Goal: Transaction & Acquisition: Purchase product/service

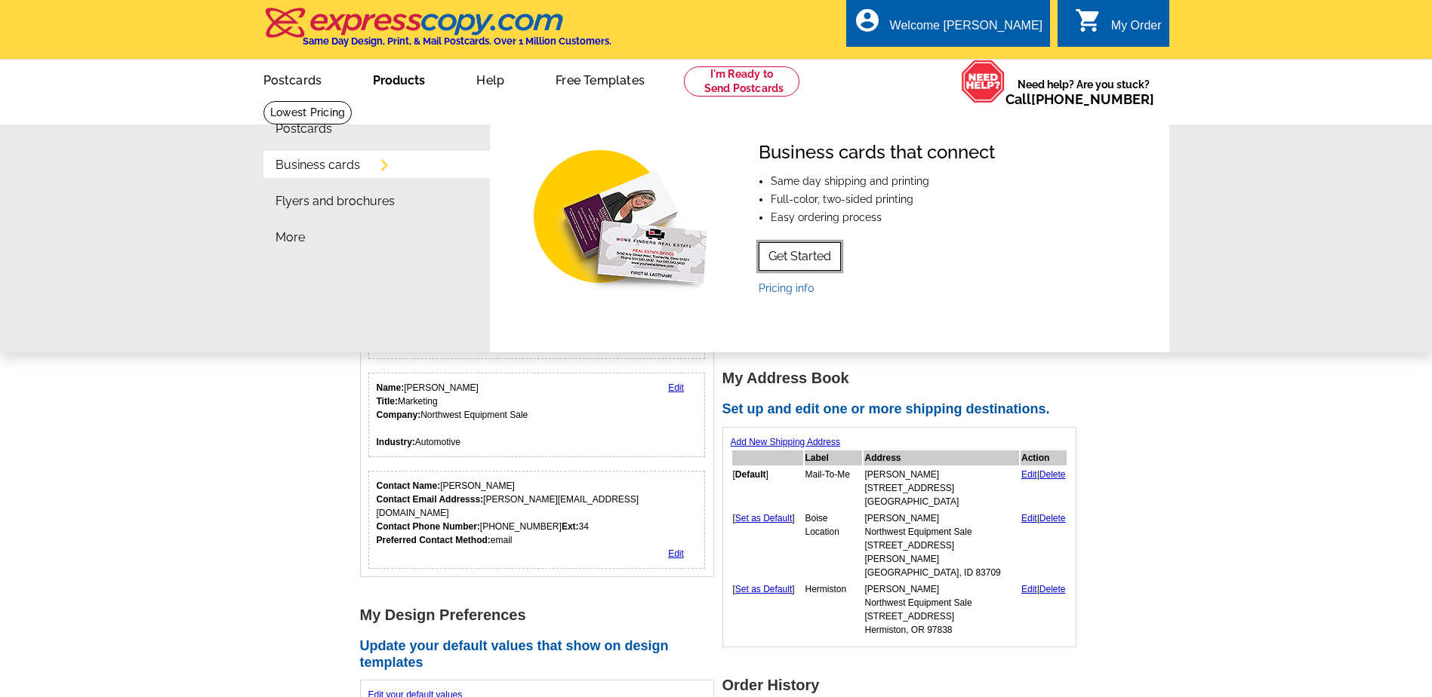
click at [780, 257] on link "Get Started" at bounding box center [800, 256] width 82 height 29
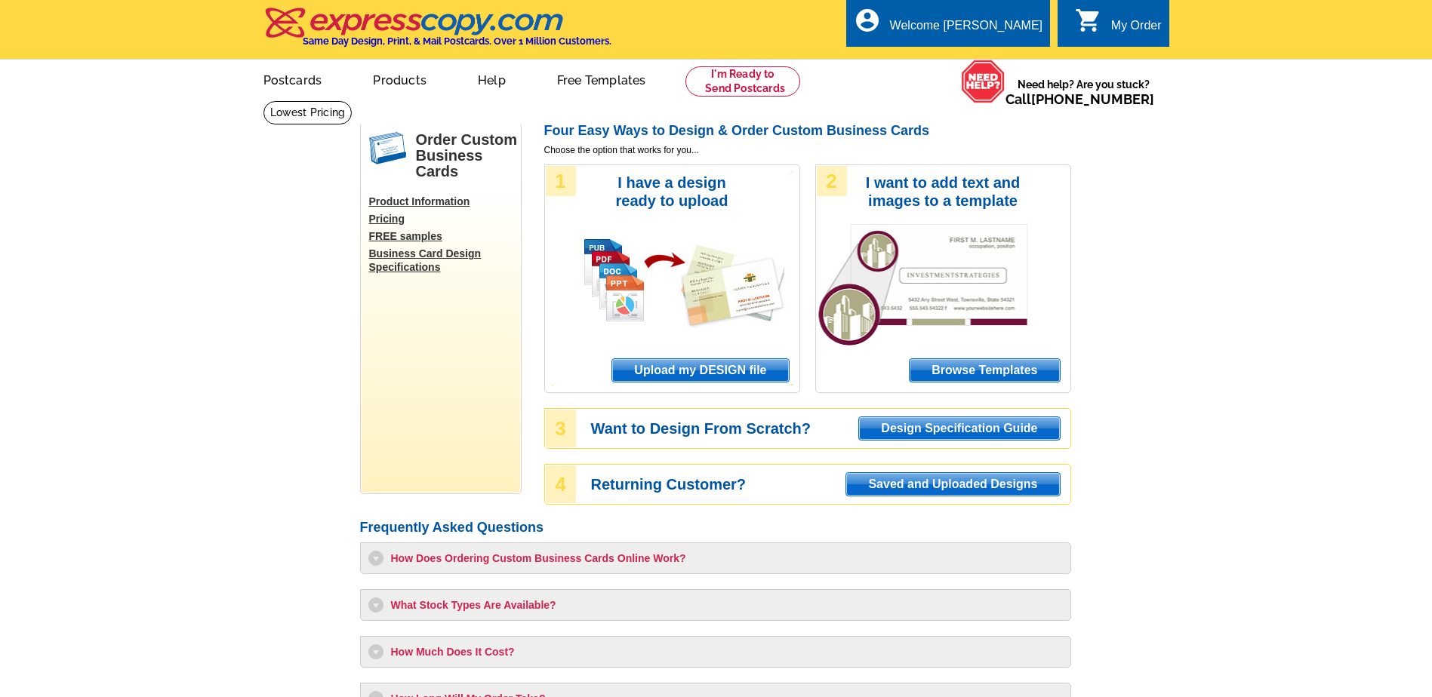
click at [669, 374] on span "Upload my DESIGN file" at bounding box center [700, 370] width 176 height 23
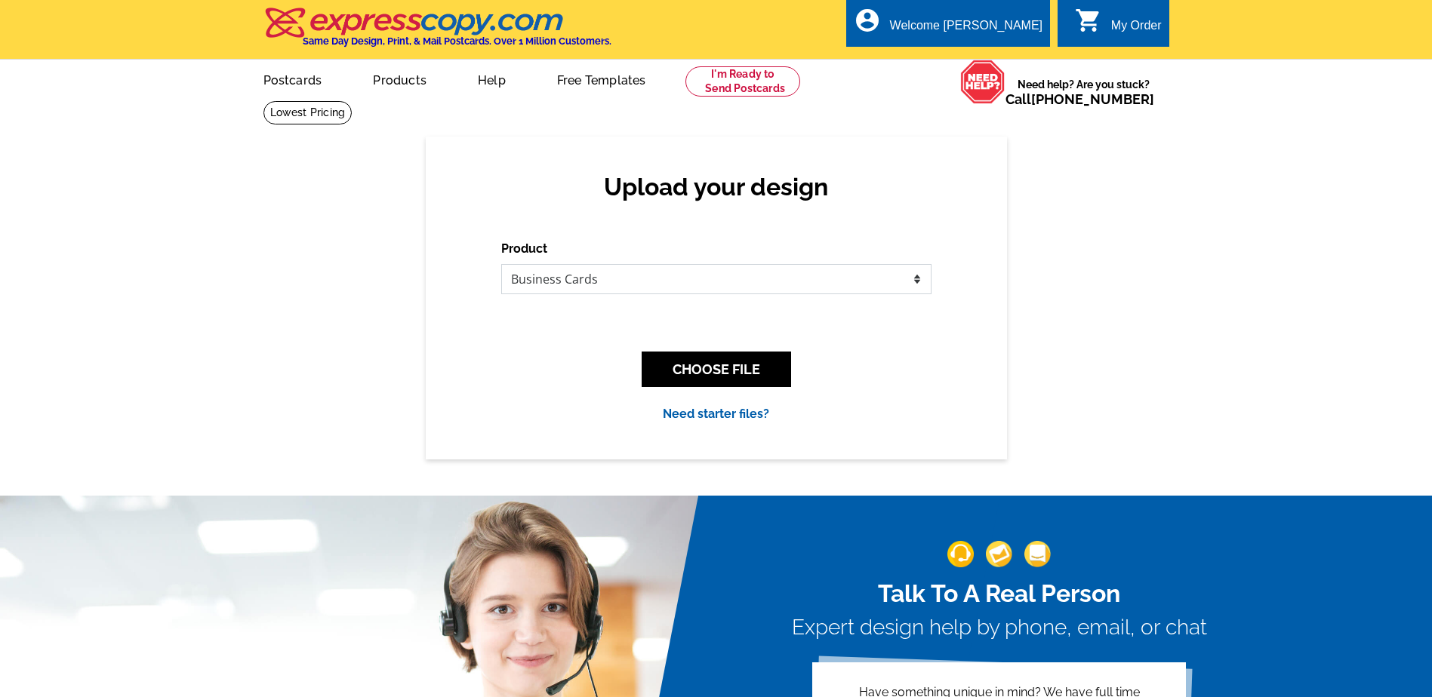
click at [874, 282] on select "Please select the type of file... Postcards Business Cards Letters and flyers G…" at bounding box center [716, 279] width 430 height 30
click at [736, 377] on button "CHOOSE FILE" at bounding box center [716, 369] width 149 height 35
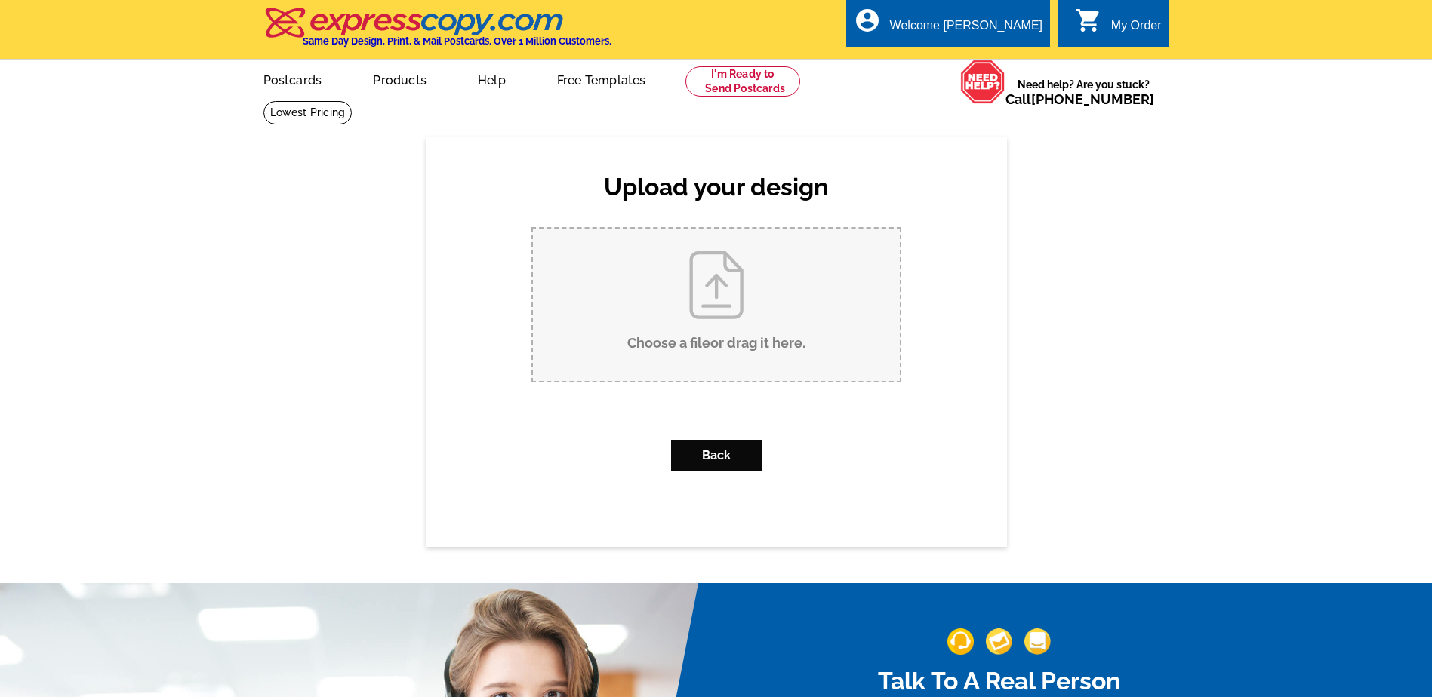
click at [700, 314] on input "Choose a file or drag it here ." at bounding box center [716, 305] width 367 height 152
type input "C:\fakepath\chancejassonewbusinesscard.pub"
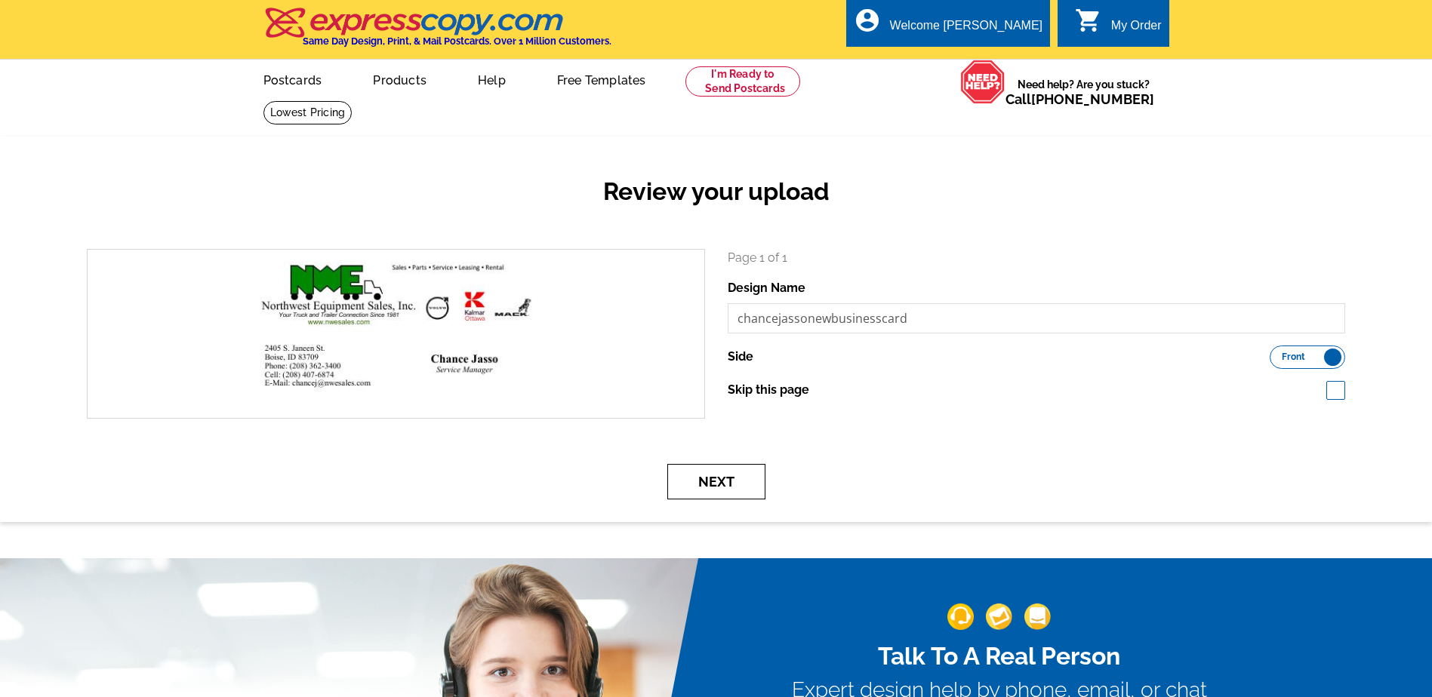
click at [722, 484] on button "Next" at bounding box center [716, 481] width 98 height 35
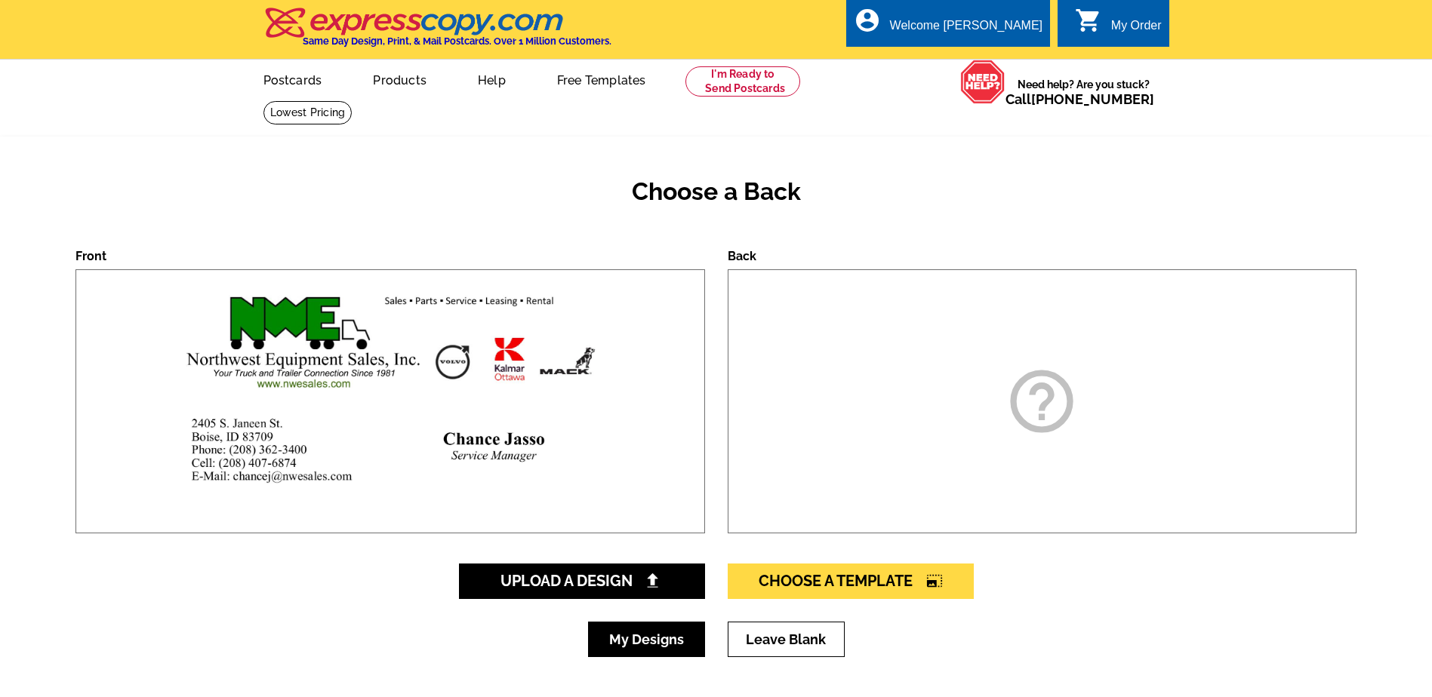
click at [621, 639] on link "My Designs" at bounding box center [646, 639] width 117 height 35
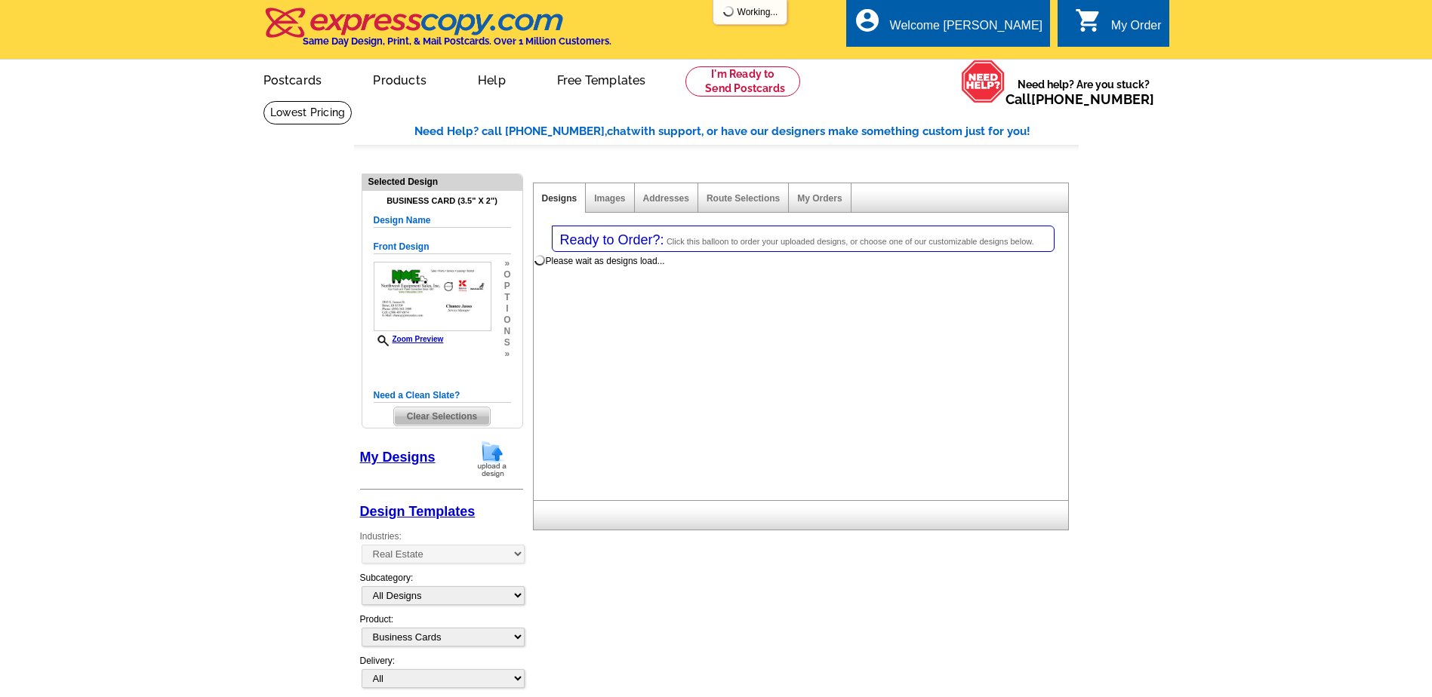
select select "785"
select select "3"
select select "5"
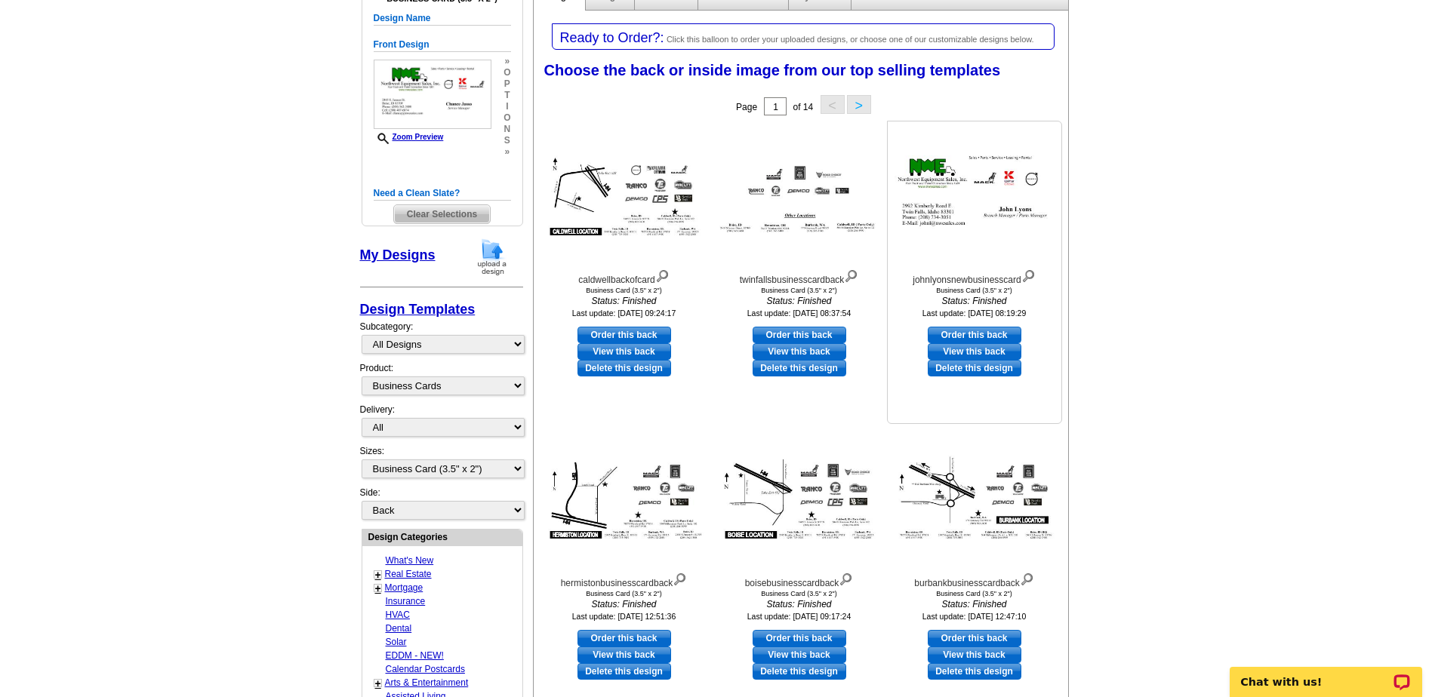
scroll to position [302, 0]
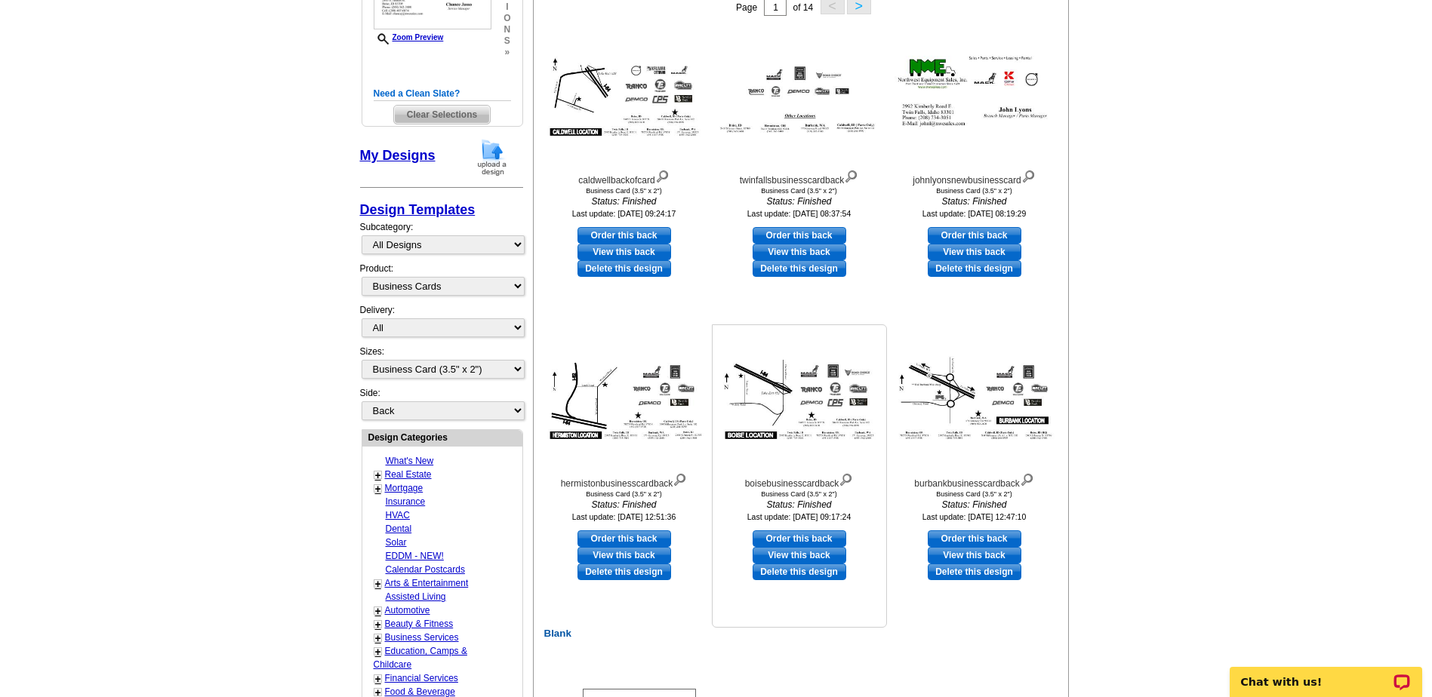
click at [783, 537] on link "Order this back" at bounding box center [799, 539] width 94 height 17
select select "front"
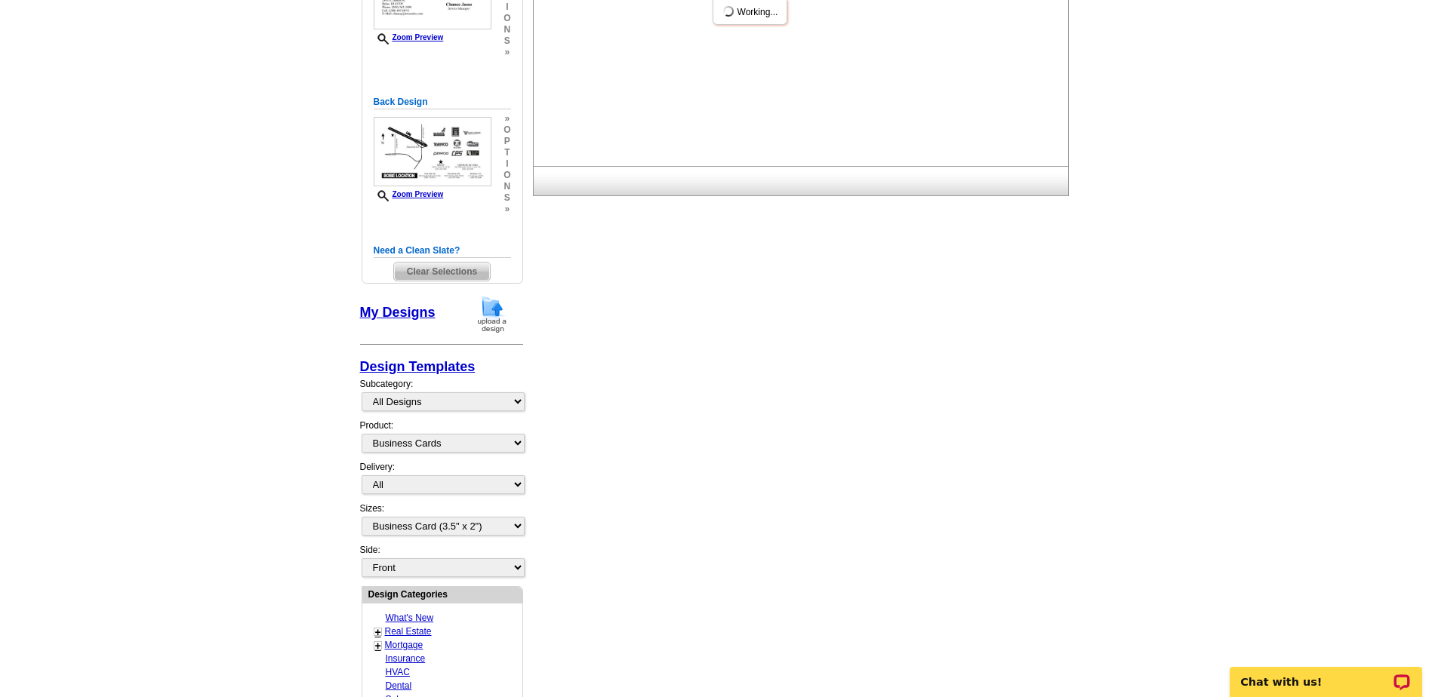
scroll to position [0, 0]
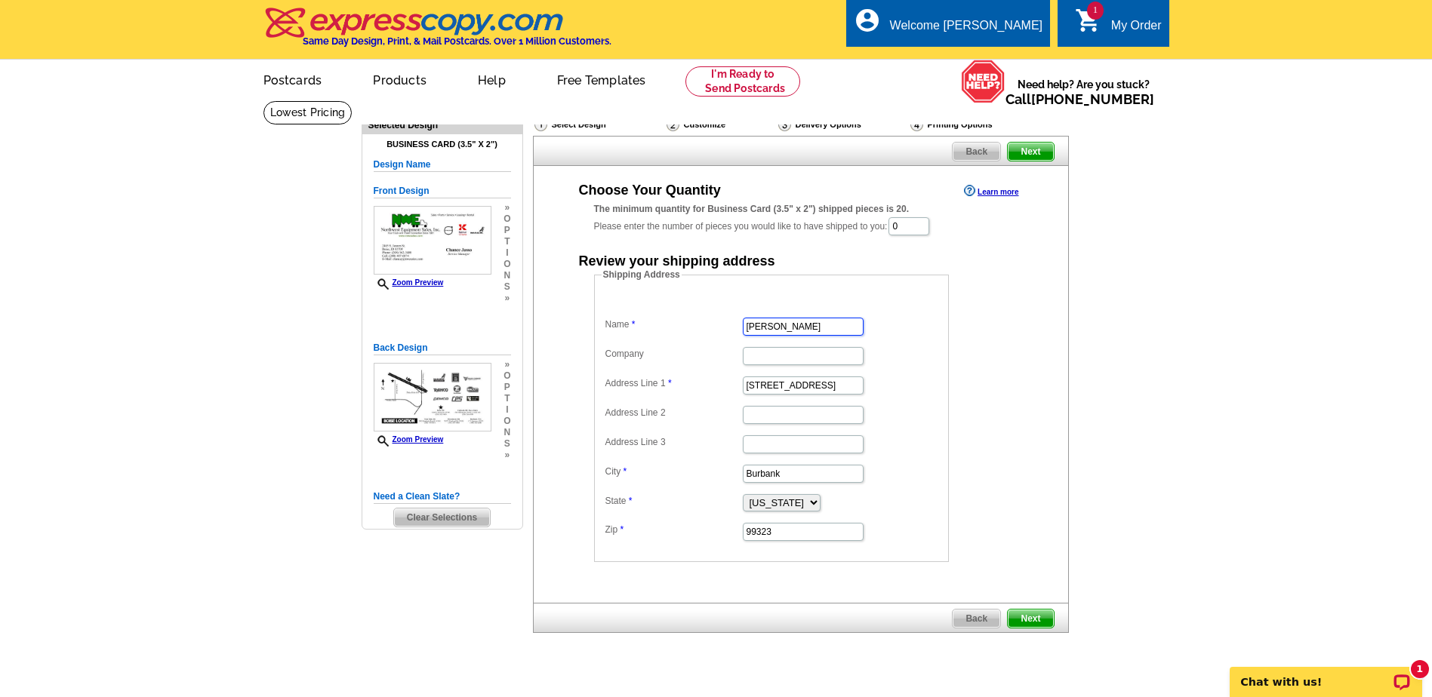
drag, startPoint x: 805, startPoint y: 328, endPoint x: 708, endPoint y: 331, distance: 97.4
click at [708, 331] on dl "Name Travis Hibler Company Address Line 1 171 Gateway Rd Address Line 2 Address…" at bounding box center [772, 418] width 340 height 248
type input "Justin Carlson"
type input "2405 S Janeen St"
type input "Northwest Equipment Sales"
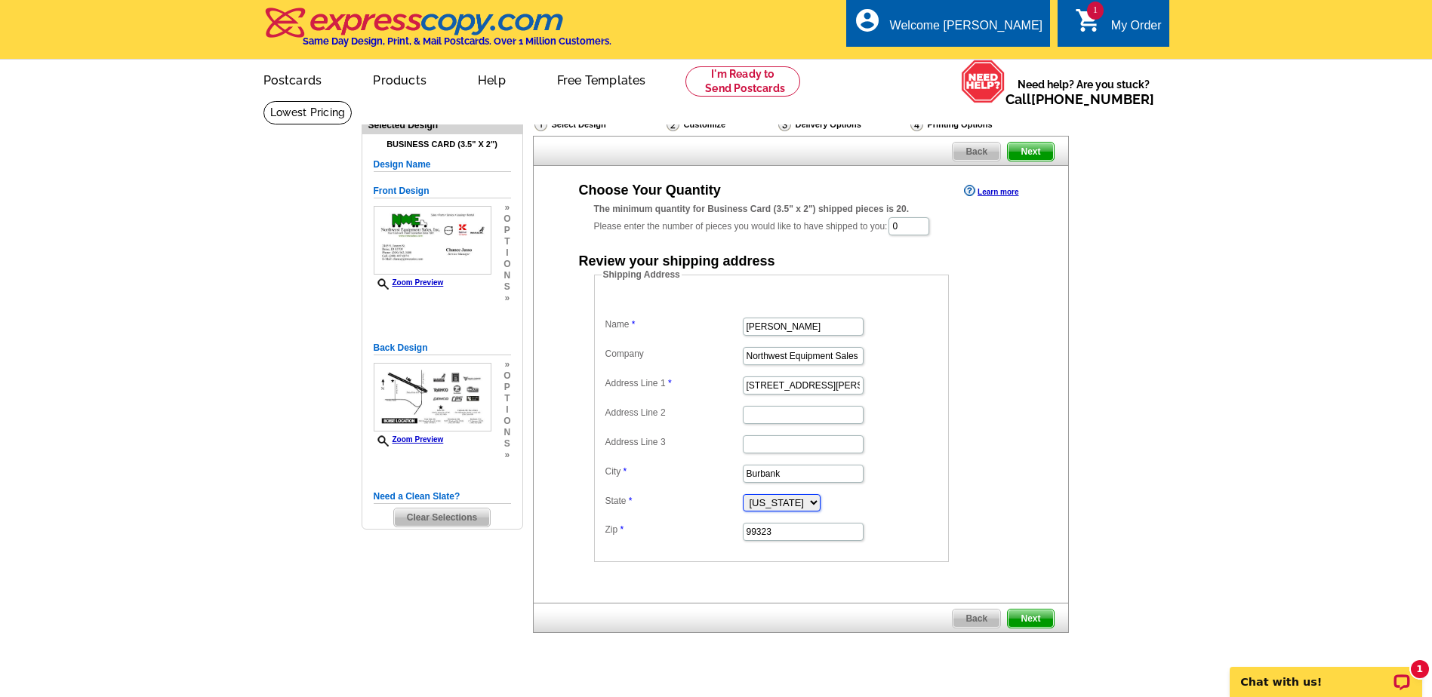
select select "ID"
drag, startPoint x: 792, startPoint y: 480, endPoint x: 661, endPoint y: 475, distance: 131.4
click at [661, 475] on dl "Name Justin Carlson Company Northwest Equipment Sales Address Line 1 2405 S Jan…" at bounding box center [772, 418] width 340 height 248
type input "Boise"
click at [927, 380] on dd "2405 S Janeen St" at bounding box center [772, 384] width 340 height 23
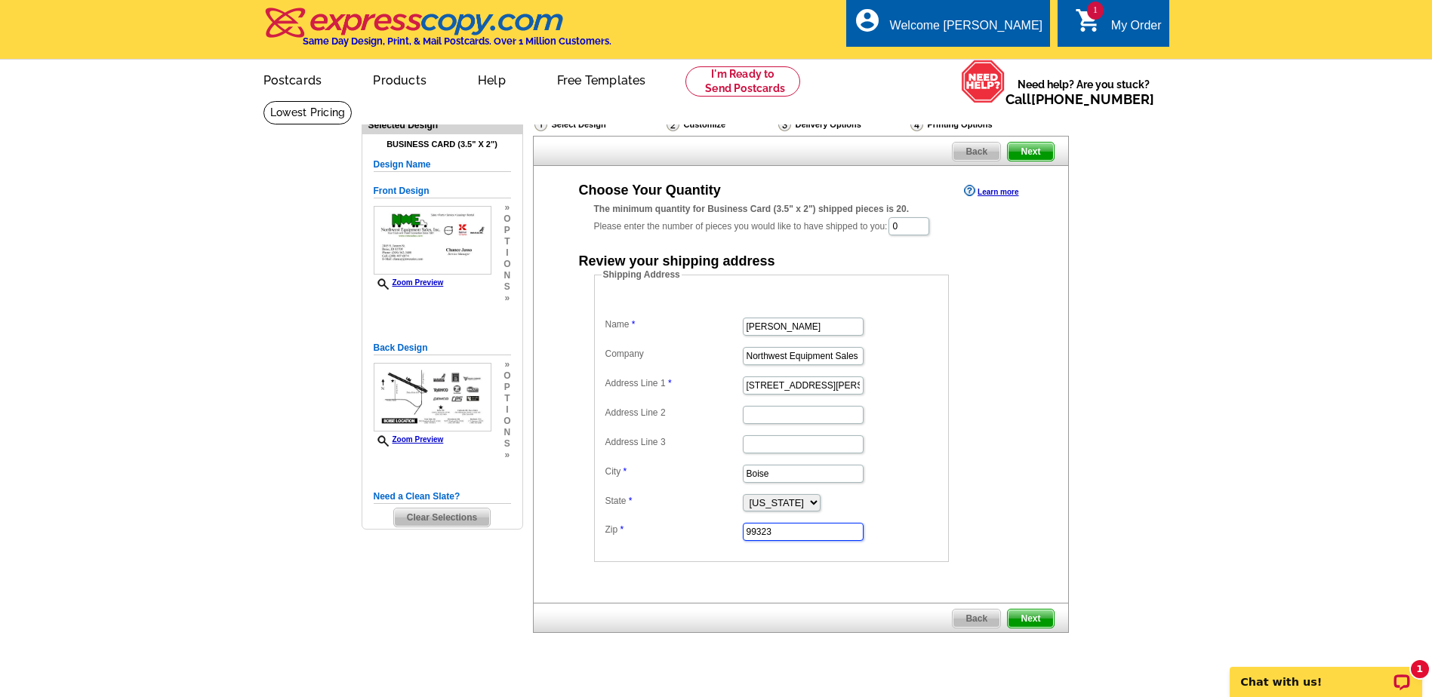
drag, startPoint x: 790, startPoint y: 534, endPoint x: 684, endPoint y: 539, distance: 106.6
click at [684, 539] on dd "99323" at bounding box center [772, 530] width 340 height 23
type input "83709"
click at [961, 385] on dd "Shipping Address Name Justin Carlson Company Northwest Equipment Sales Address …" at bounding box center [795, 415] width 402 height 294
drag, startPoint x: 842, startPoint y: 229, endPoint x: 831, endPoint y: 229, distance: 11.3
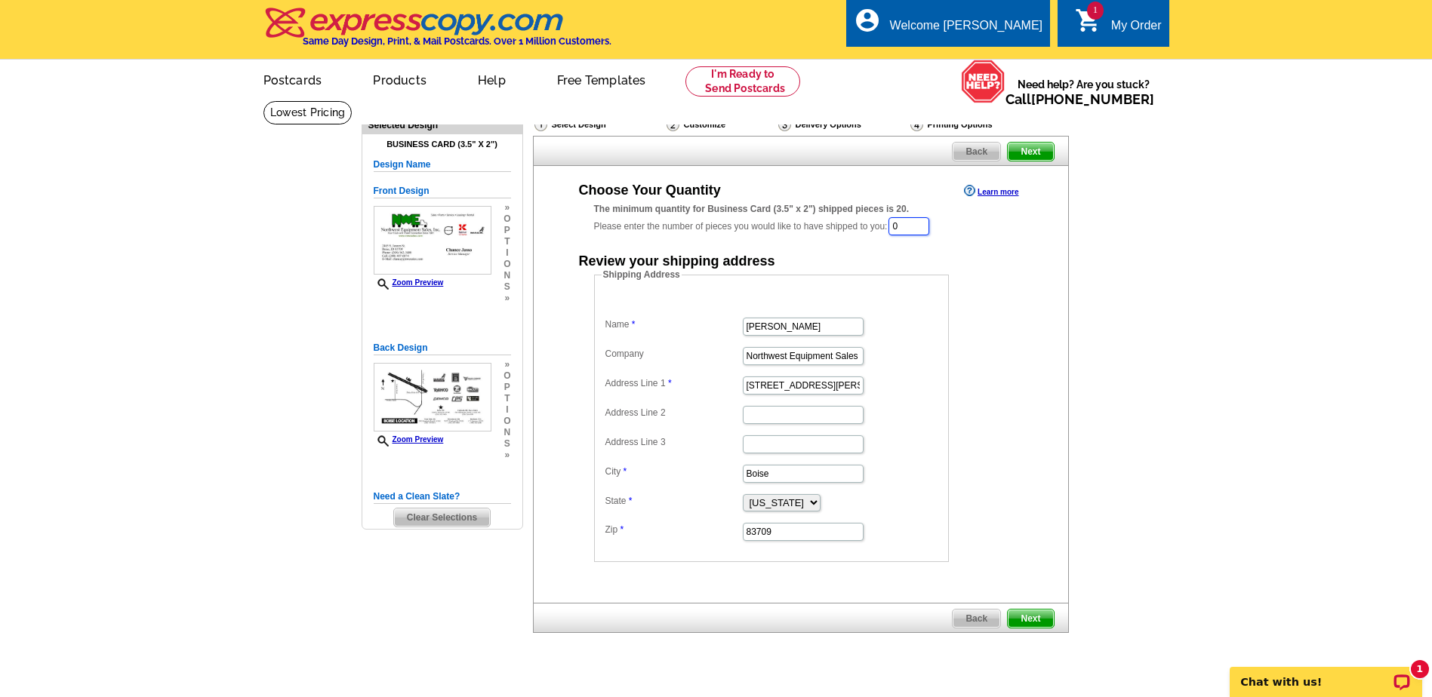
click at [831, 229] on div "The minimum quantity for Business Card (3.5" x 2") shipped pieces is 20. Please…" at bounding box center [801, 219] width 414 height 35
type input "300"
click at [907, 357] on dd "Northwest Equipment Sales" at bounding box center [772, 356] width 340 height 23
click at [1021, 617] on span "Next" at bounding box center [1030, 620] width 45 height 18
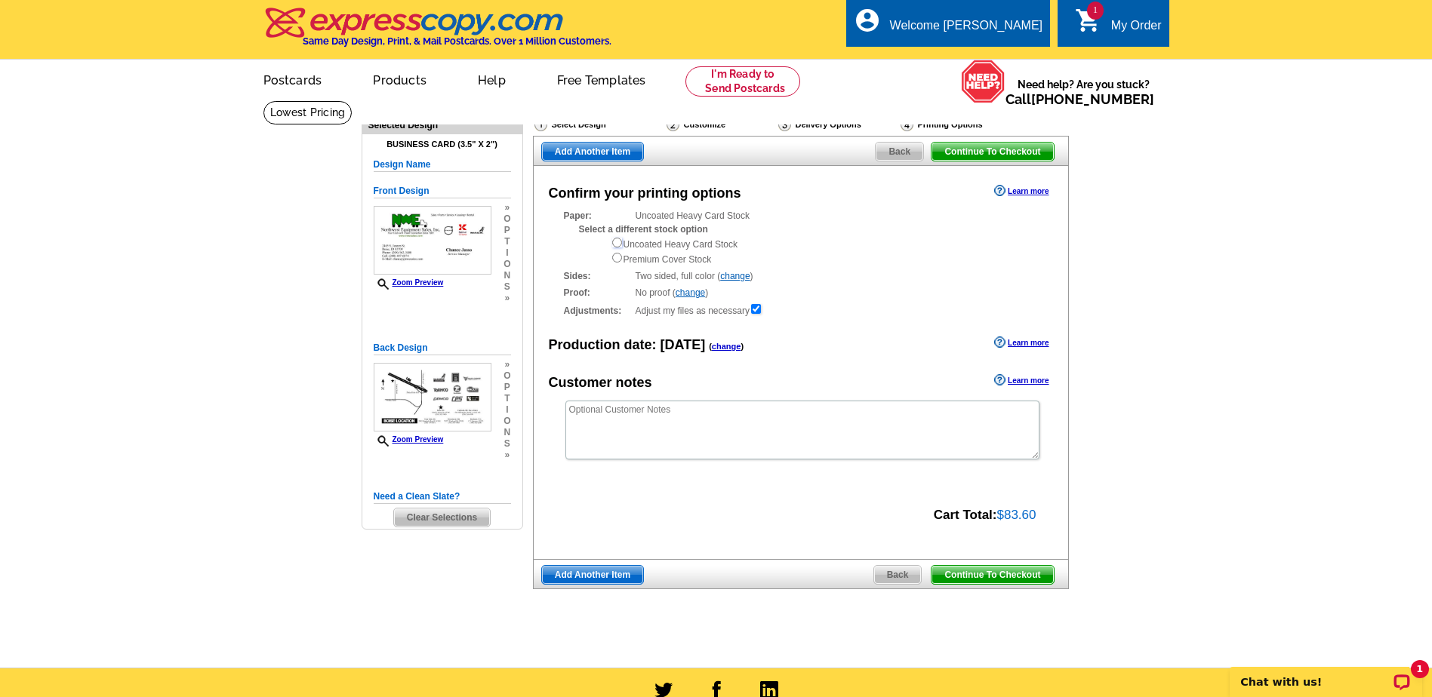
click at [617, 243] on input "radio" at bounding box center [617, 243] width 10 height 10
radio input "true"
click at [575, 574] on span "Add Another Item" at bounding box center [592, 575] width 101 height 18
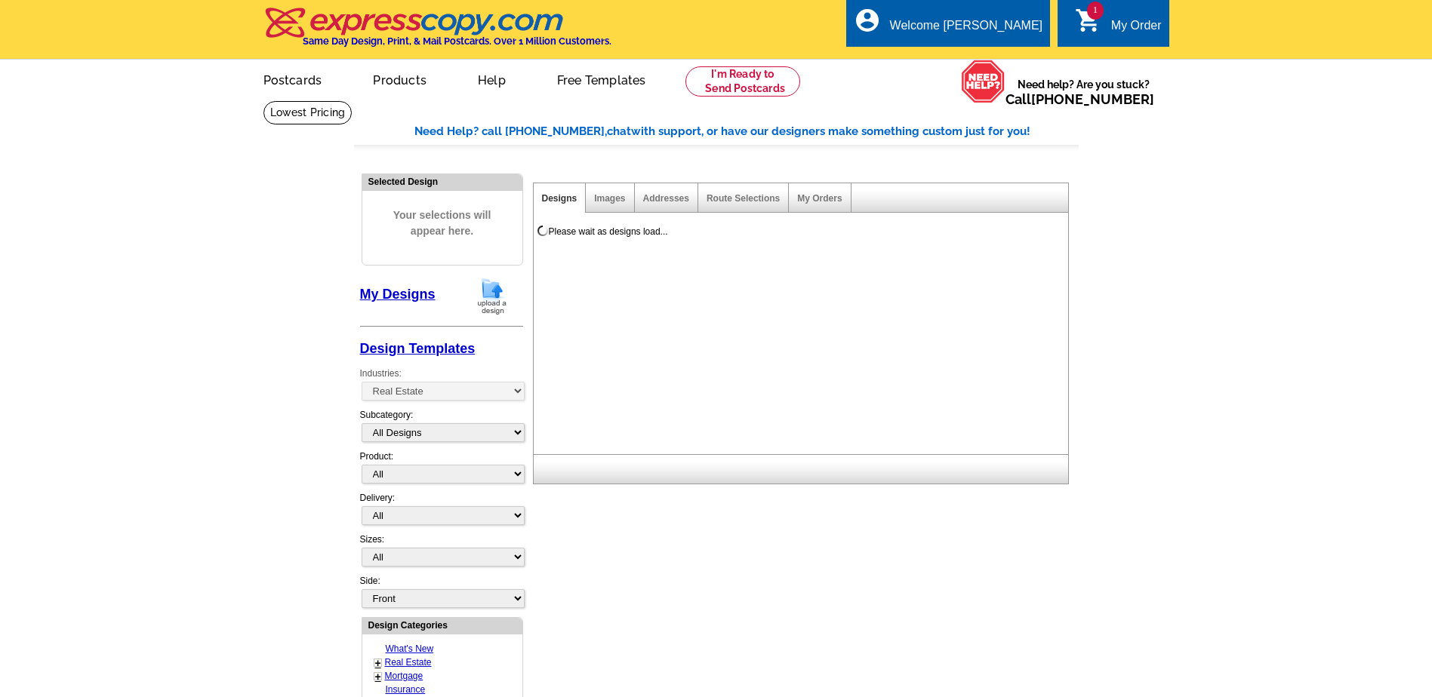
select select "785"
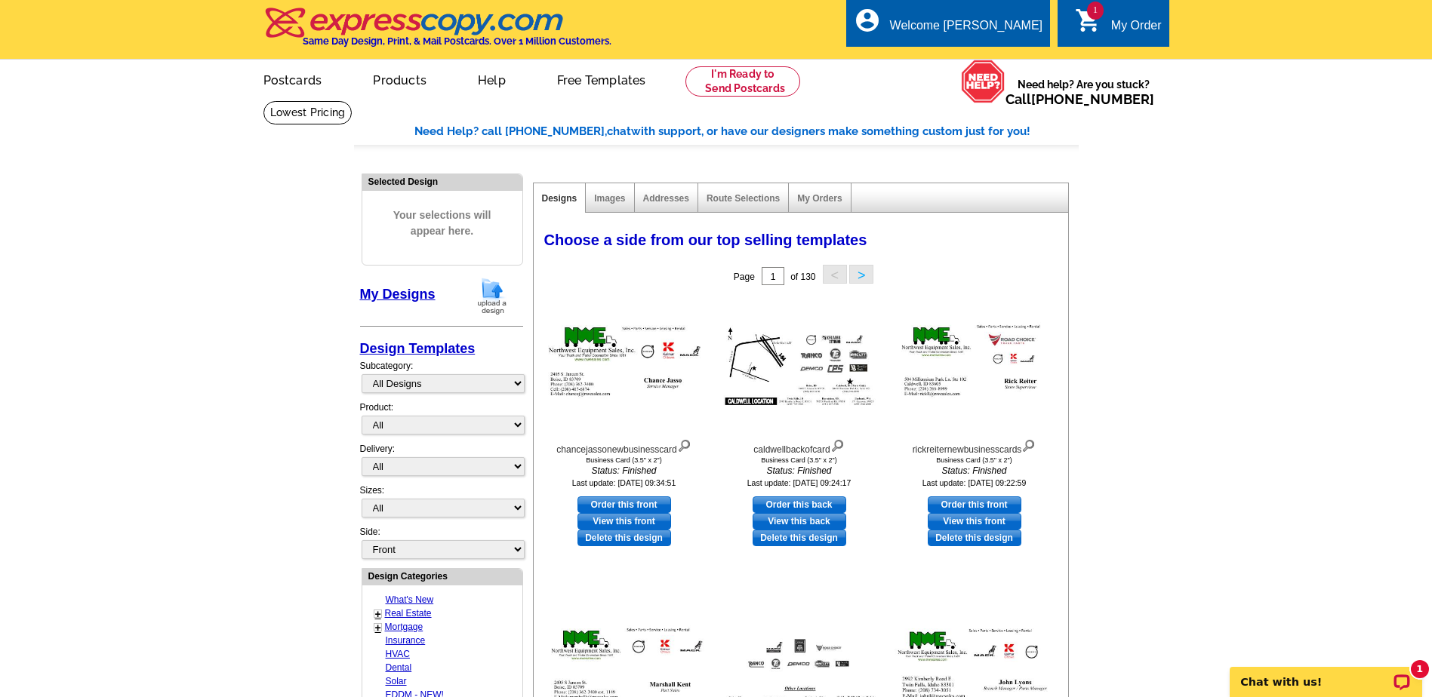
click at [483, 298] on img at bounding box center [491, 296] width 39 height 38
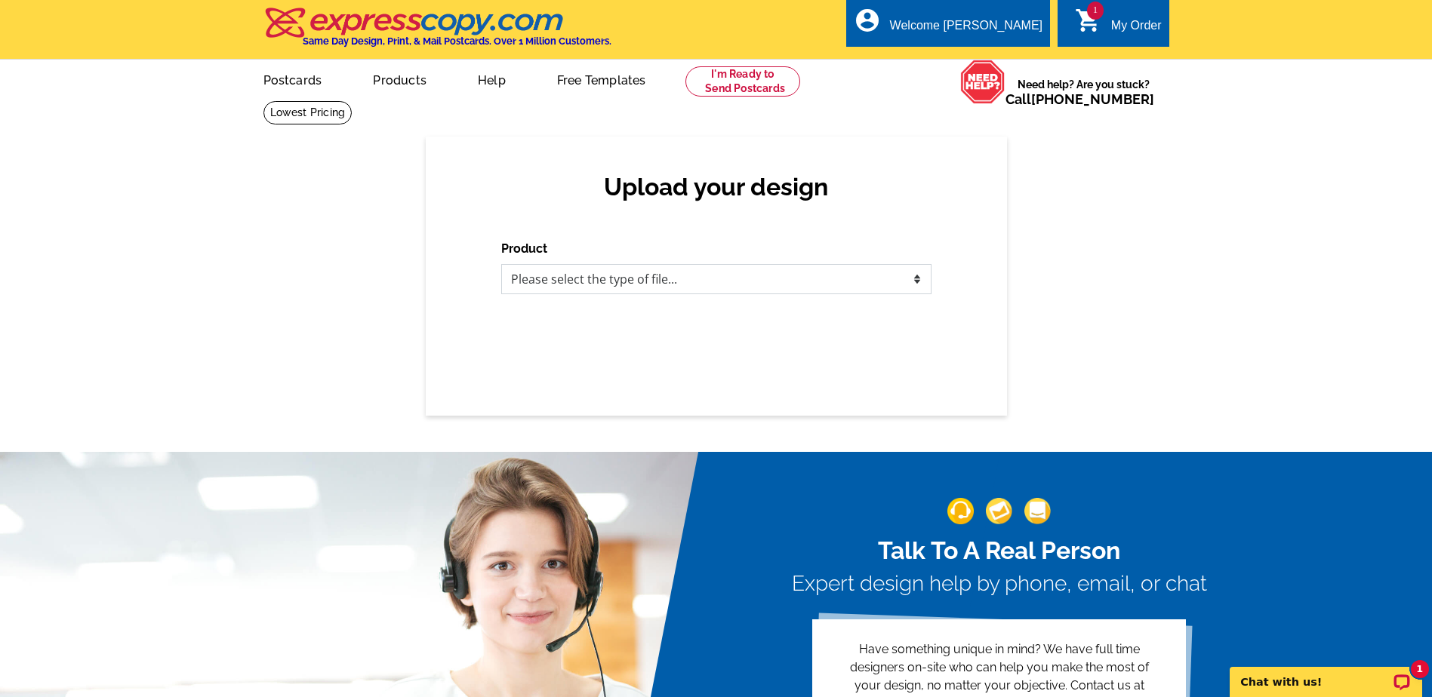
click at [673, 288] on select "Please select the type of file... Postcards Business Cards Letters and flyers G…" at bounding box center [716, 279] width 430 height 30
select select "3"
click at [501, 265] on select "Please select the type of file... Postcards Business Cards Letters and flyers G…" at bounding box center [716, 279] width 430 height 30
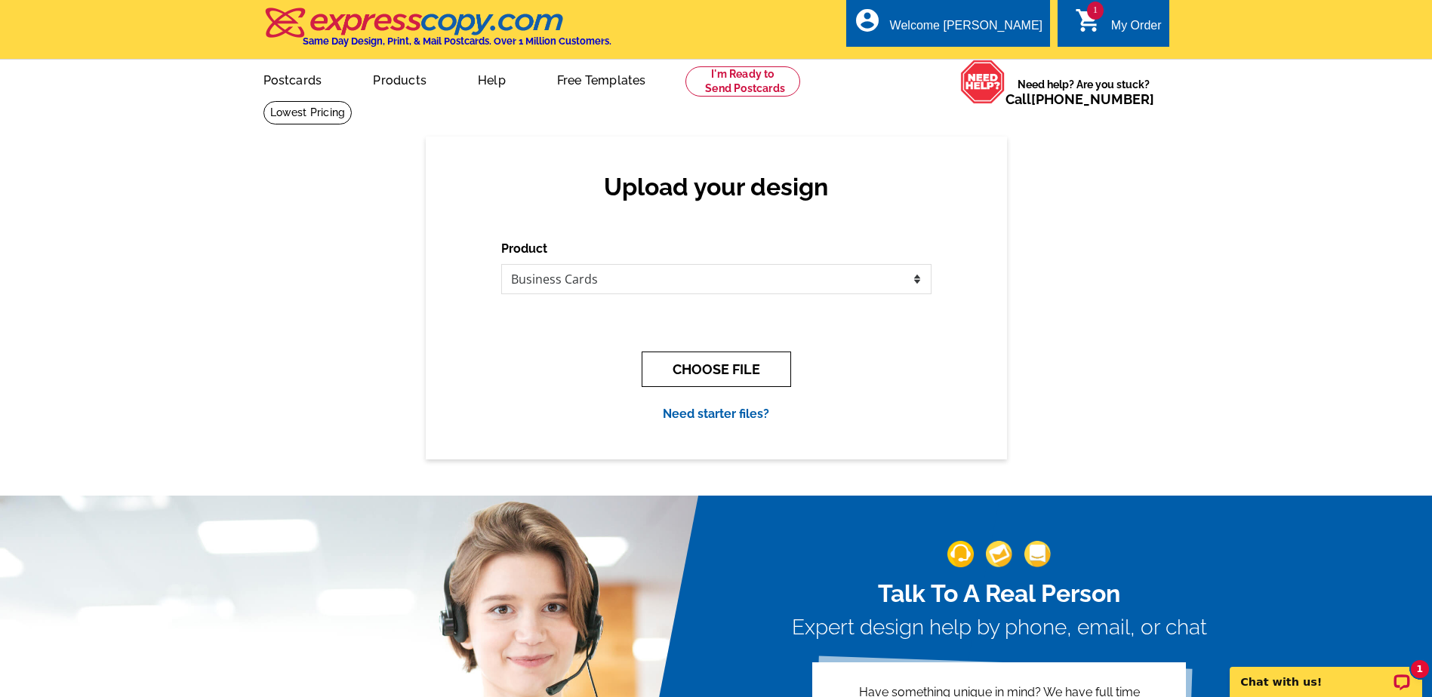
click at [665, 365] on button "CHOOSE FILE" at bounding box center [716, 369] width 149 height 35
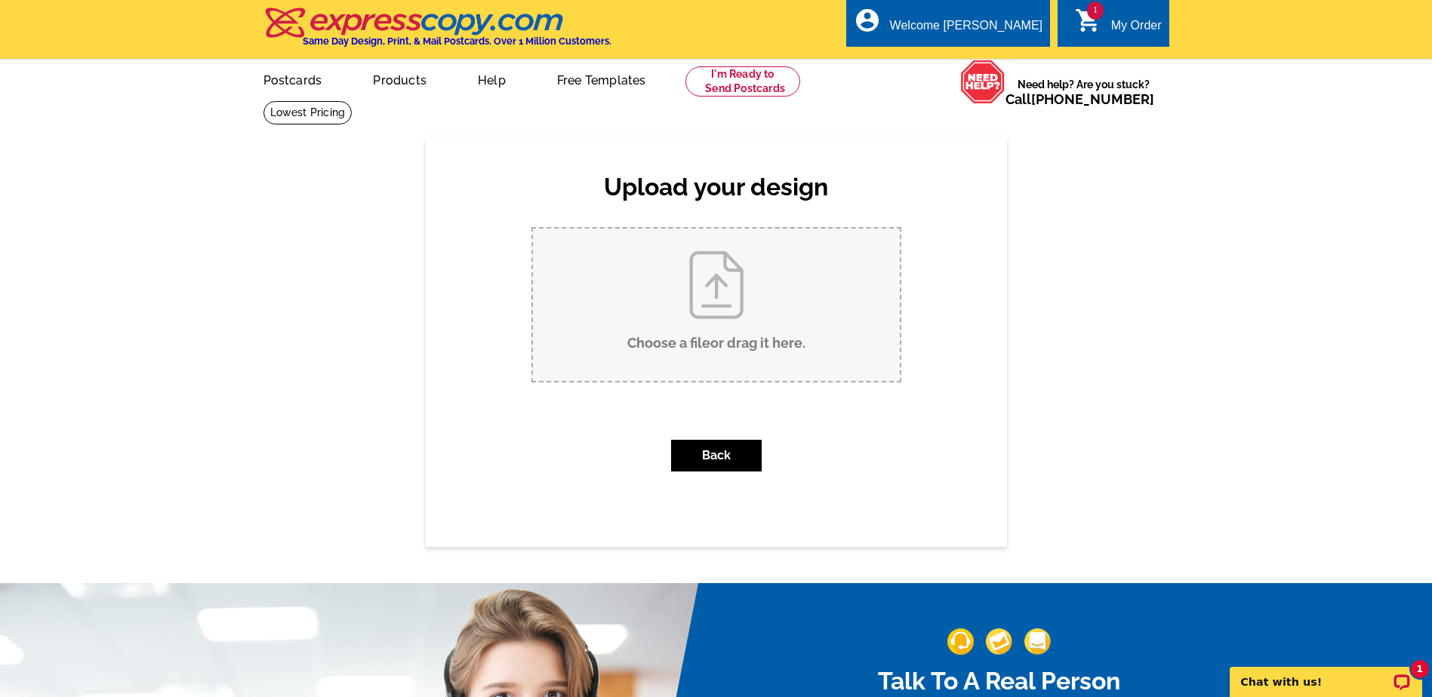
click at [689, 334] on input "Choose a file or drag it here ." at bounding box center [716, 305] width 367 height 152
type input "C:\fakepath\justincarlsonnewbusinesscard.pub"
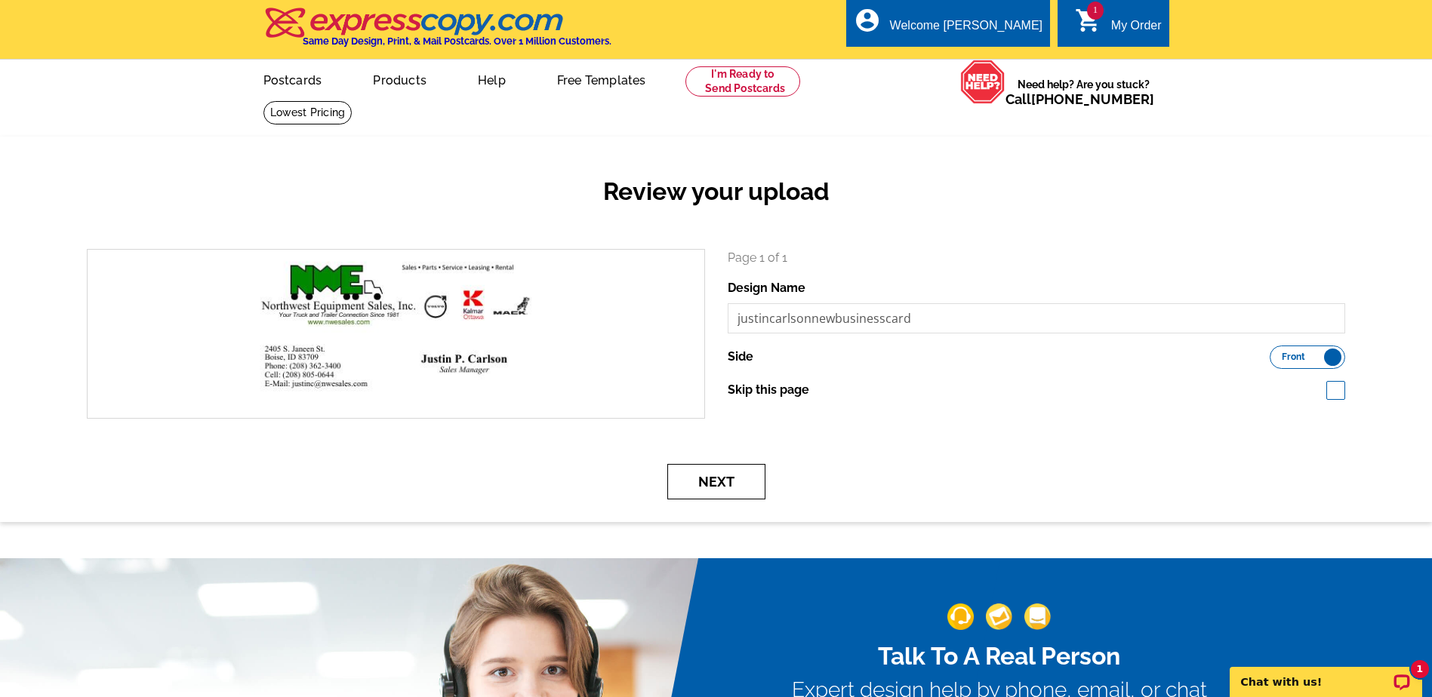
click at [699, 491] on button "Next" at bounding box center [716, 481] width 98 height 35
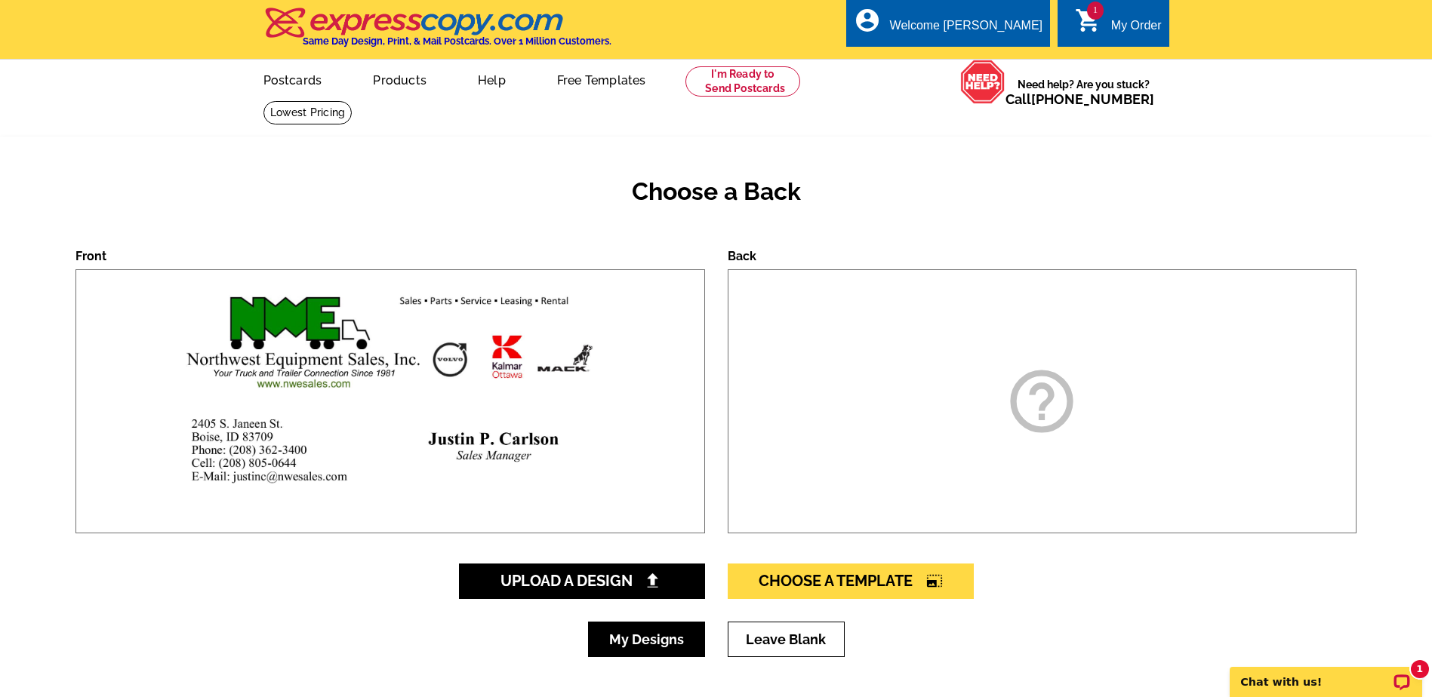
click at [642, 637] on link "My Designs" at bounding box center [646, 639] width 117 height 35
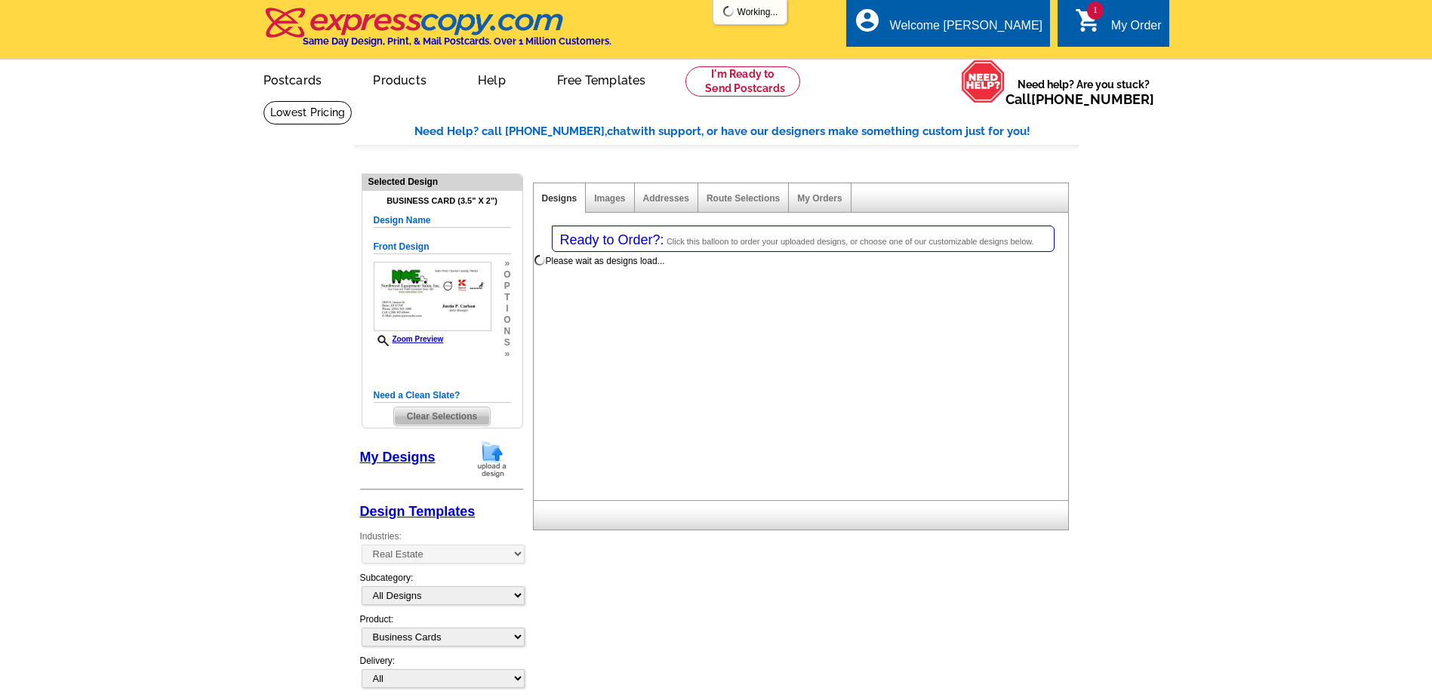
select select "785"
select select "3"
select select "5"
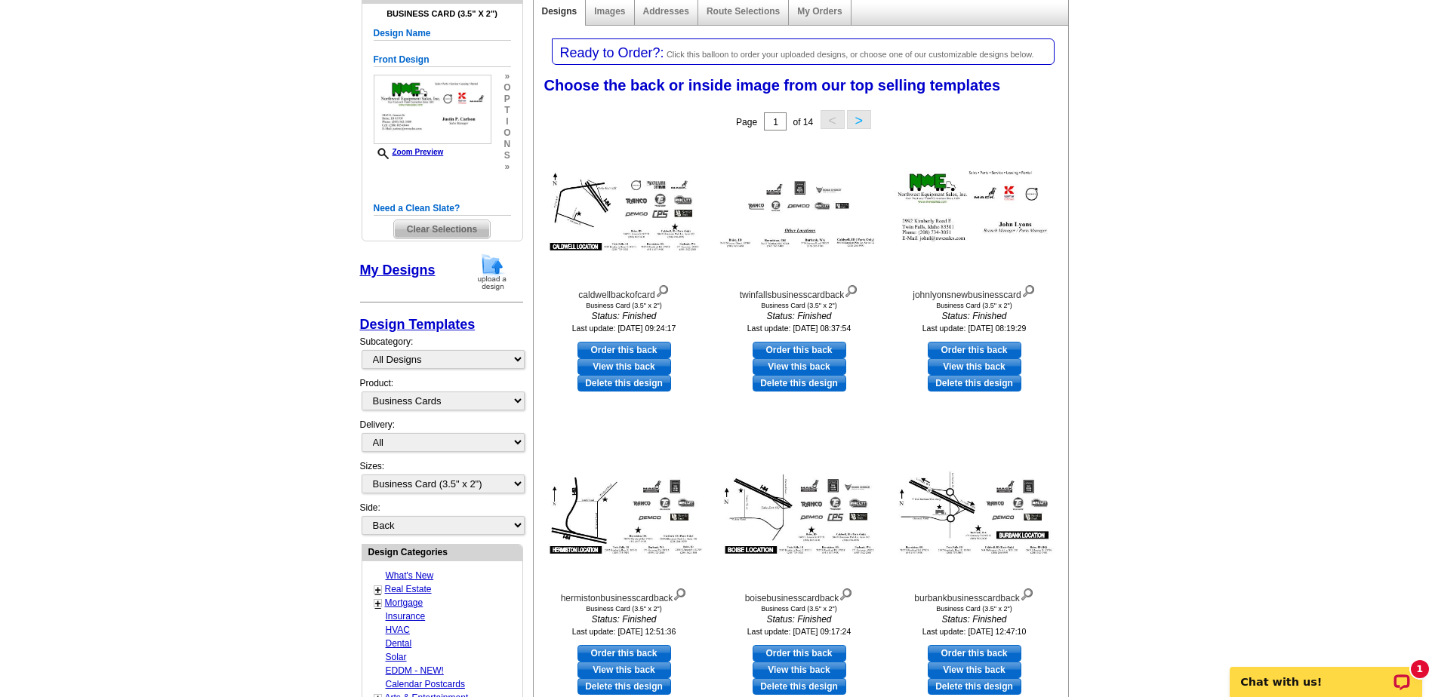
scroll to position [226, 0]
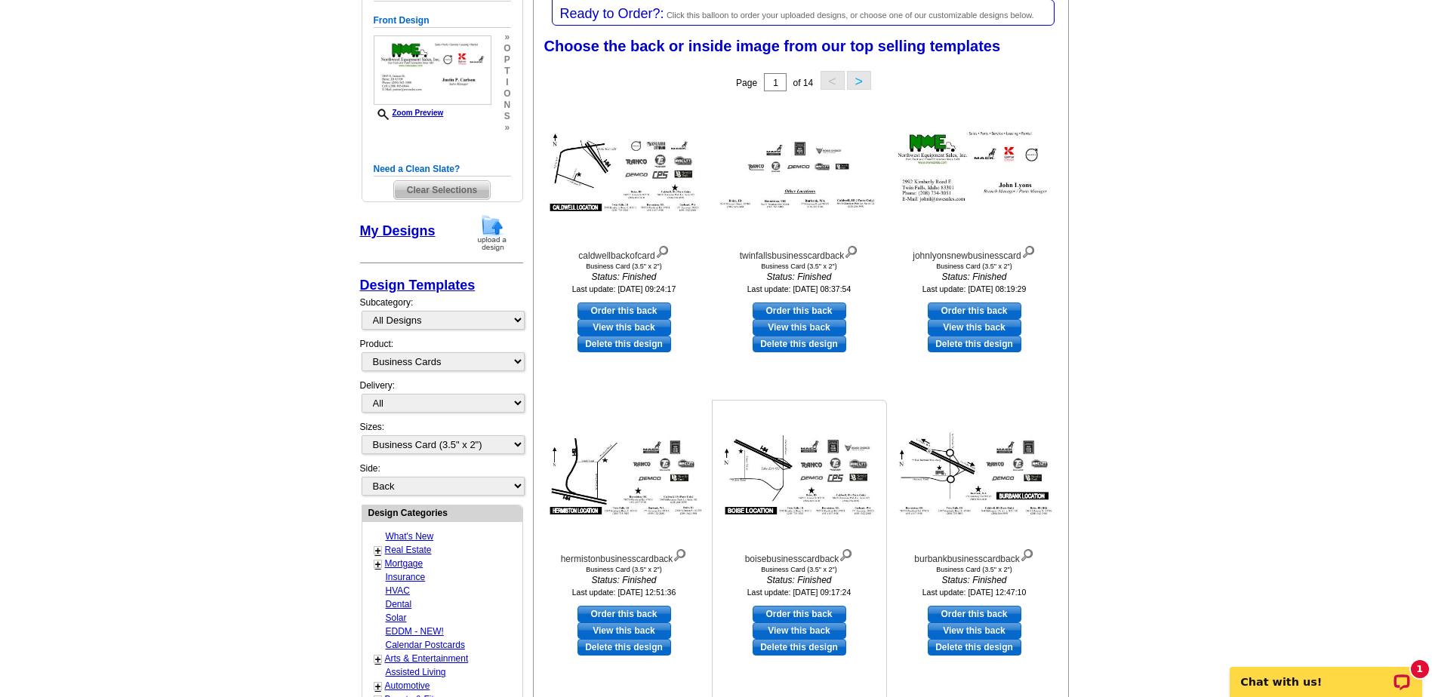
click at [771, 611] on link "Order this back" at bounding box center [799, 614] width 94 height 17
select select "front"
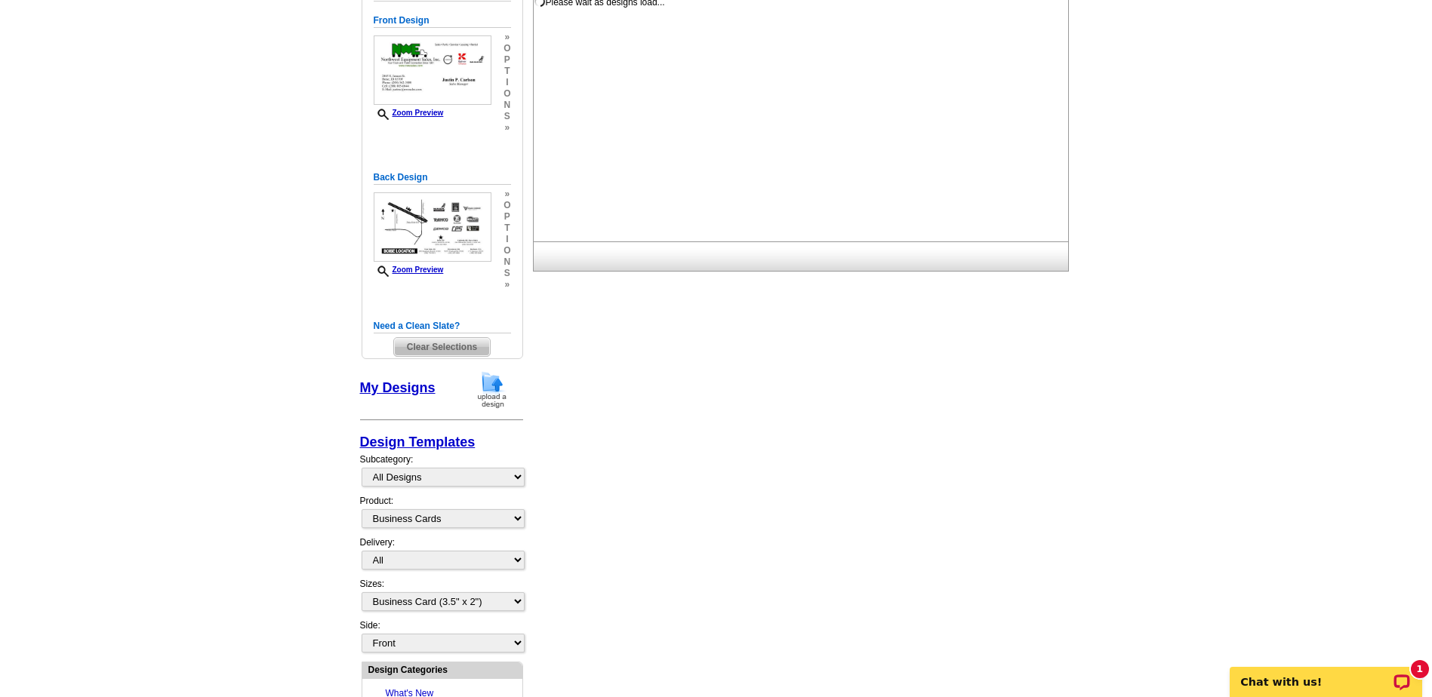
scroll to position [0, 0]
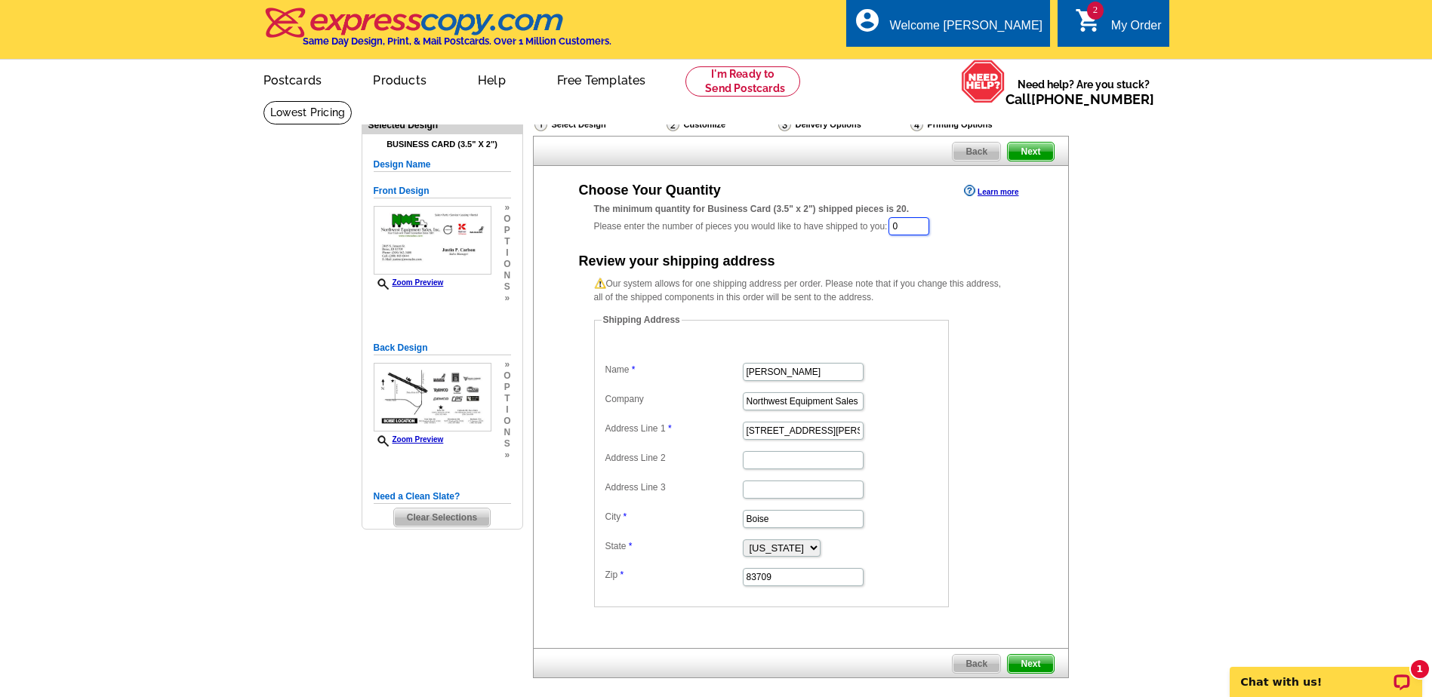
drag, startPoint x: 914, startPoint y: 229, endPoint x: 871, endPoint y: 232, distance: 43.1
click at [871, 232] on div "The minimum quantity for Business Card (3.5" x 2") shipped pieces is 20. Please…" at bounding box center [801, 219] width 414 height 35
type input "300"
click at [1027, 663] on span "Next" at bounding box center [1030, 666] width 45 height 18
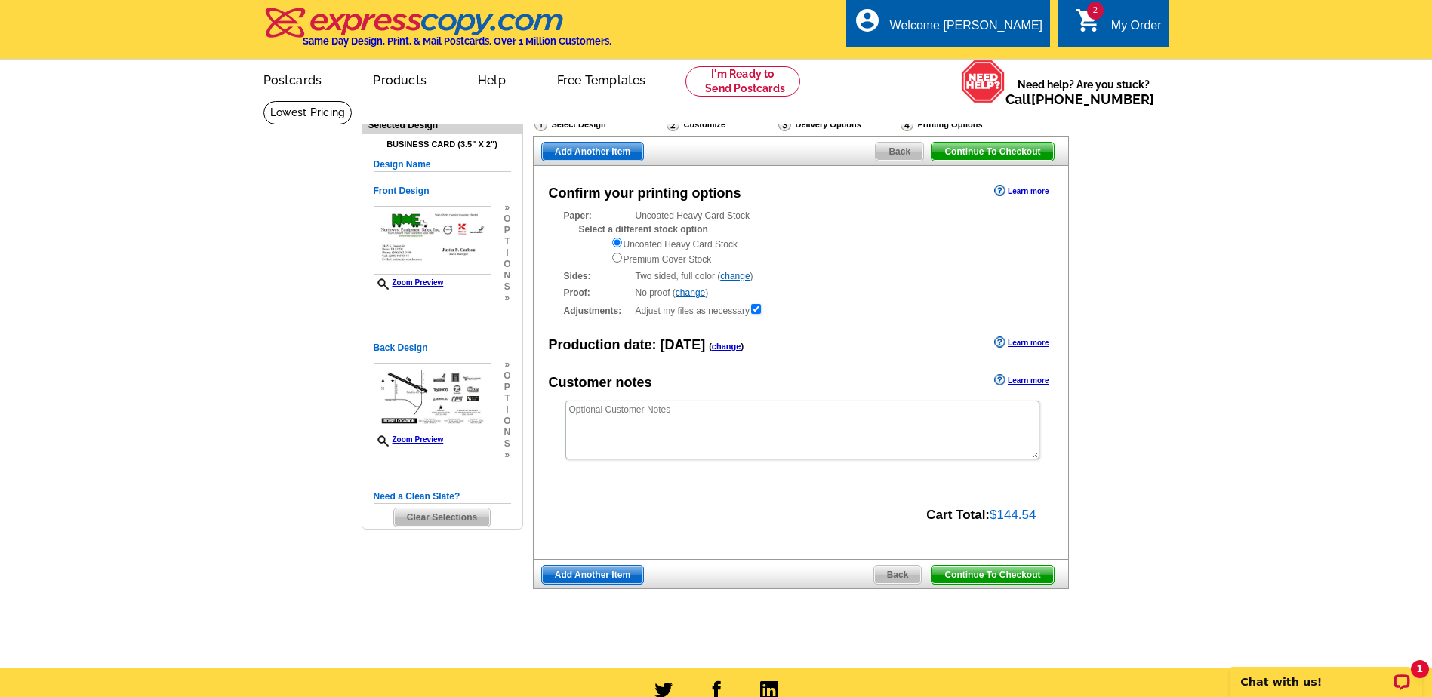
click at [943, 573] on span "Continue To Checkout" at bounding box center [992, 575] width 122 height 18
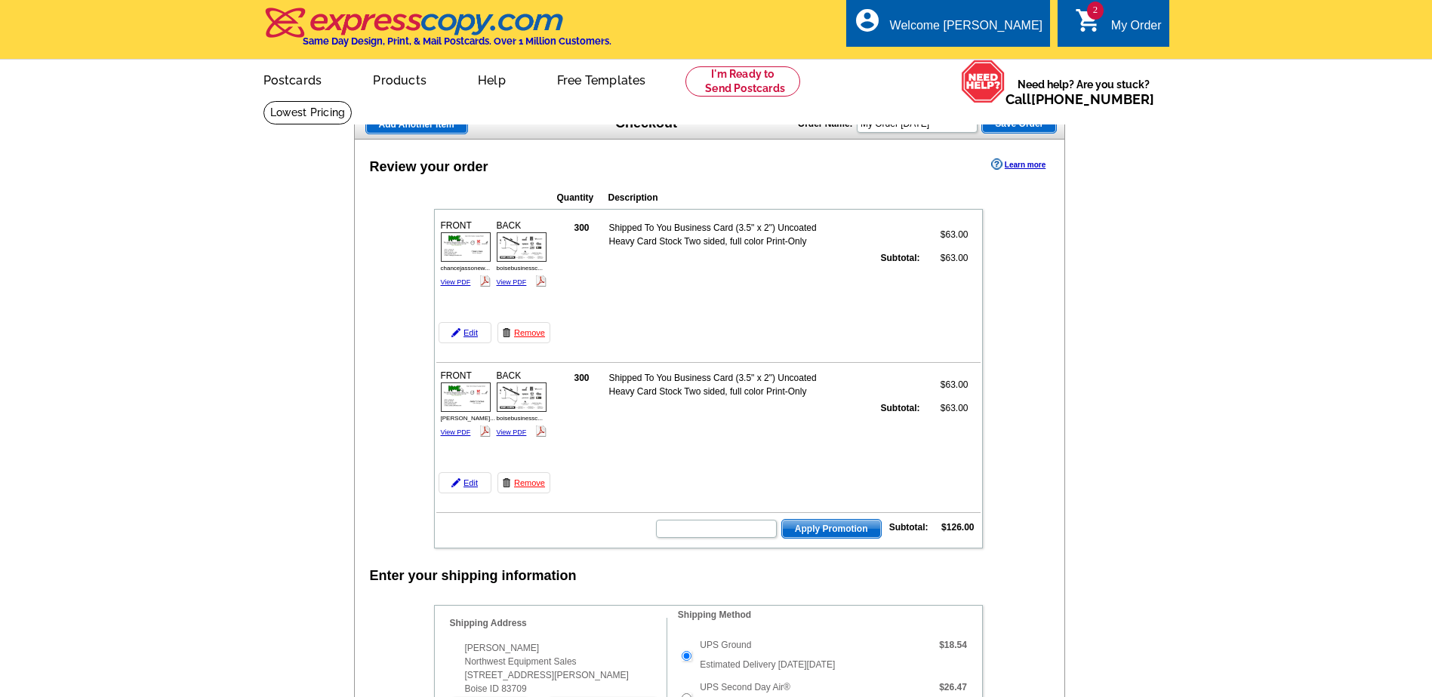
scroll to position [830, 0]
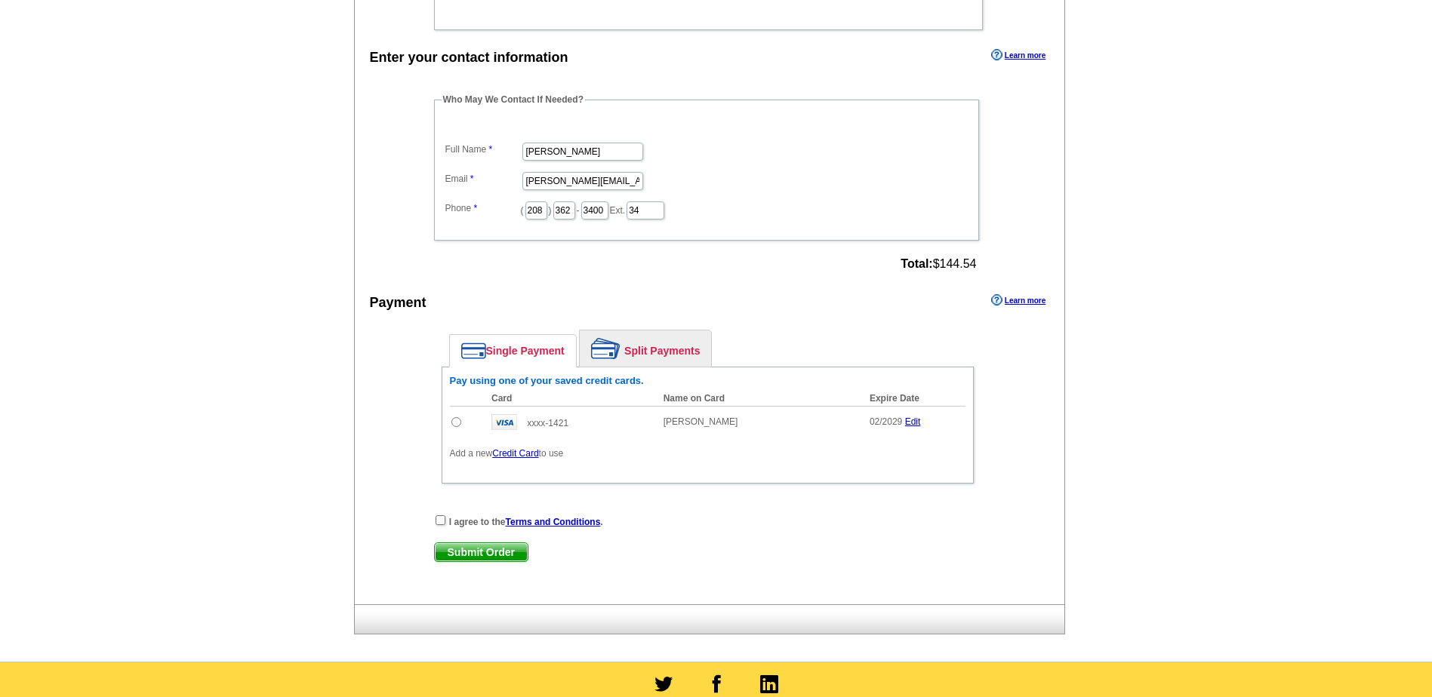
click at [912, 423] on link "Edit" at bounding box center [913, 422] width 16 height 11
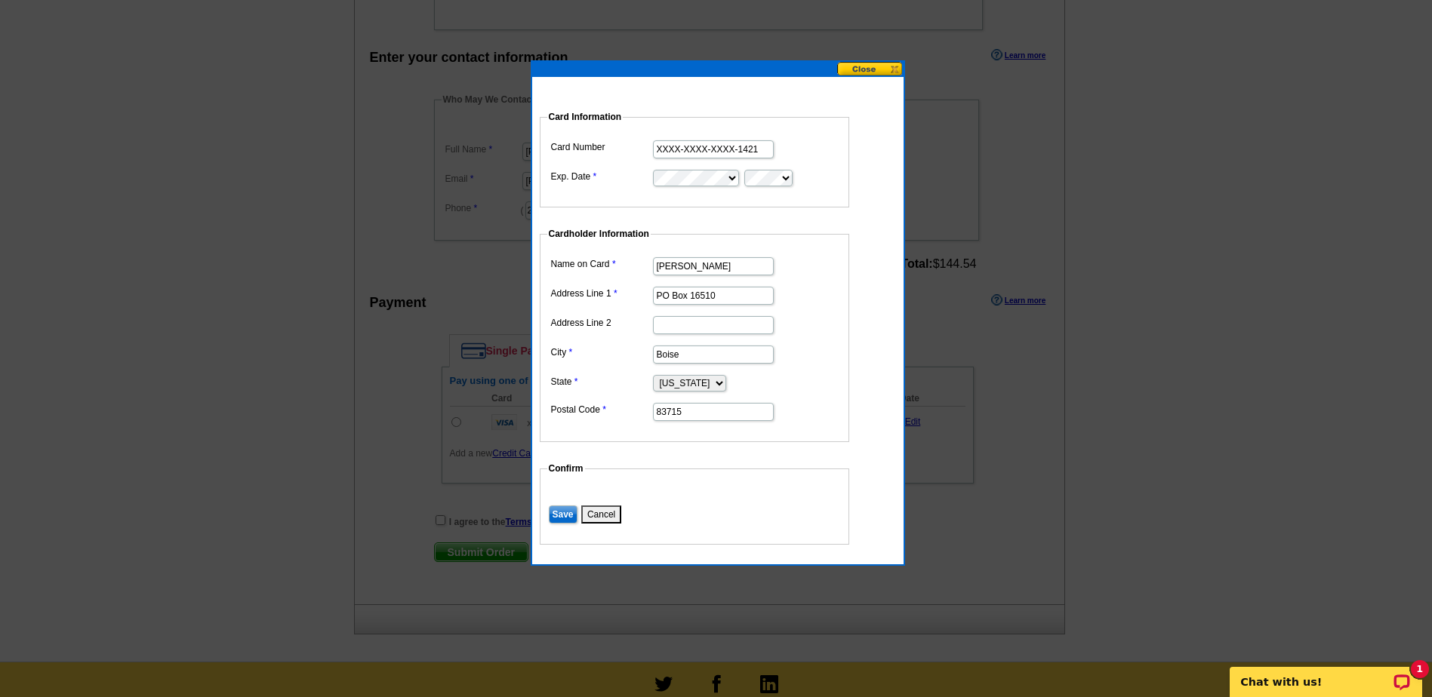
drag, startPoint x: 754, startPoint y: 150, endPoint x: 644, endPoint y: 165, distance: 111.2
click at [644, 165] on dl "Card Number XXXX-XXXX-XXXX-1421 Exp. Date" at bounding box center [694, 162] width 294 height 51
click at [774, 160] on dl "Card Number XXXX-XXXX-XXXX-1421 Exp. Date" at bounding box center [694, 162] width 294 height 51
click at [762, 152] on input "XXXX-XXXX-XXXX-1421" at bounding box center [713, 149] width 121 height 18
click at [757, 149] on input "XXXX-XXXX-XXXX-1421" at bounding box center [713, 149] width 121 height 18
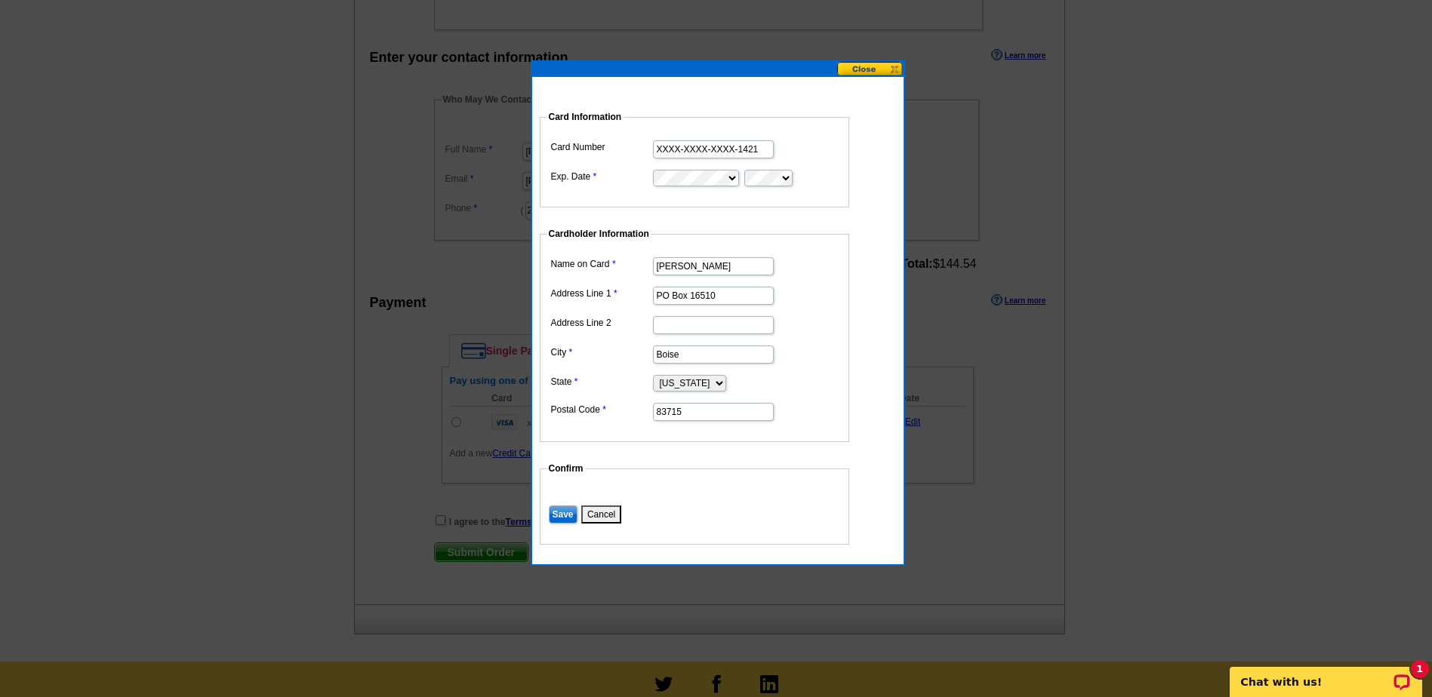
click at [663, 149] on input "XXXX-XXXX-XXXX-1421" at bounding box center [713, 149] width 121 height 18
click at [694, 147] on input "XXXX-XXXX-XXXX-1421" at bounding box center [713, 149] width 121 height 18
click at [657, 153] on input "XXXX-XXXX-XXXX-1421" at bounding box center [713, 149] width 121 height 18
click at [597, 521] on button "Cancel" at bounding box center [601, 515] width 40 height 18
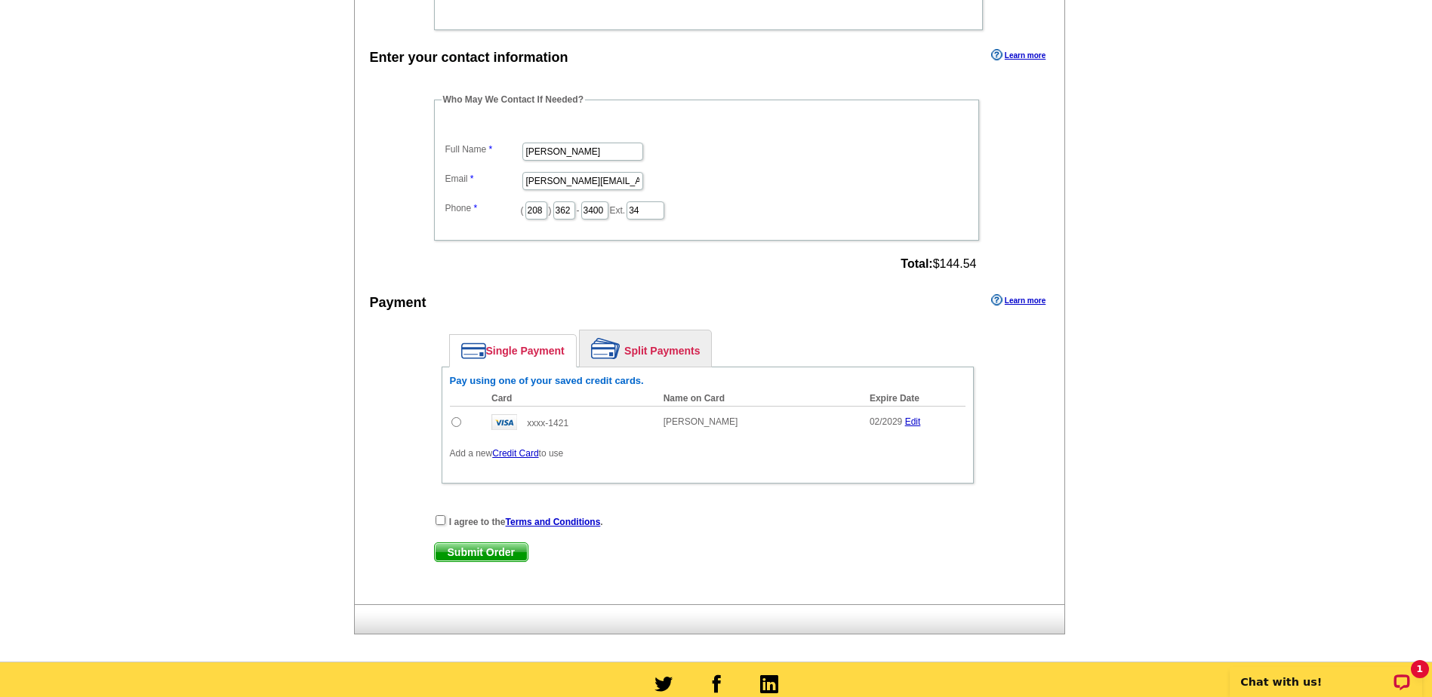
click at [516, 455] on link "Credit Card" at bounding box center [515, 453] width 46 height 11
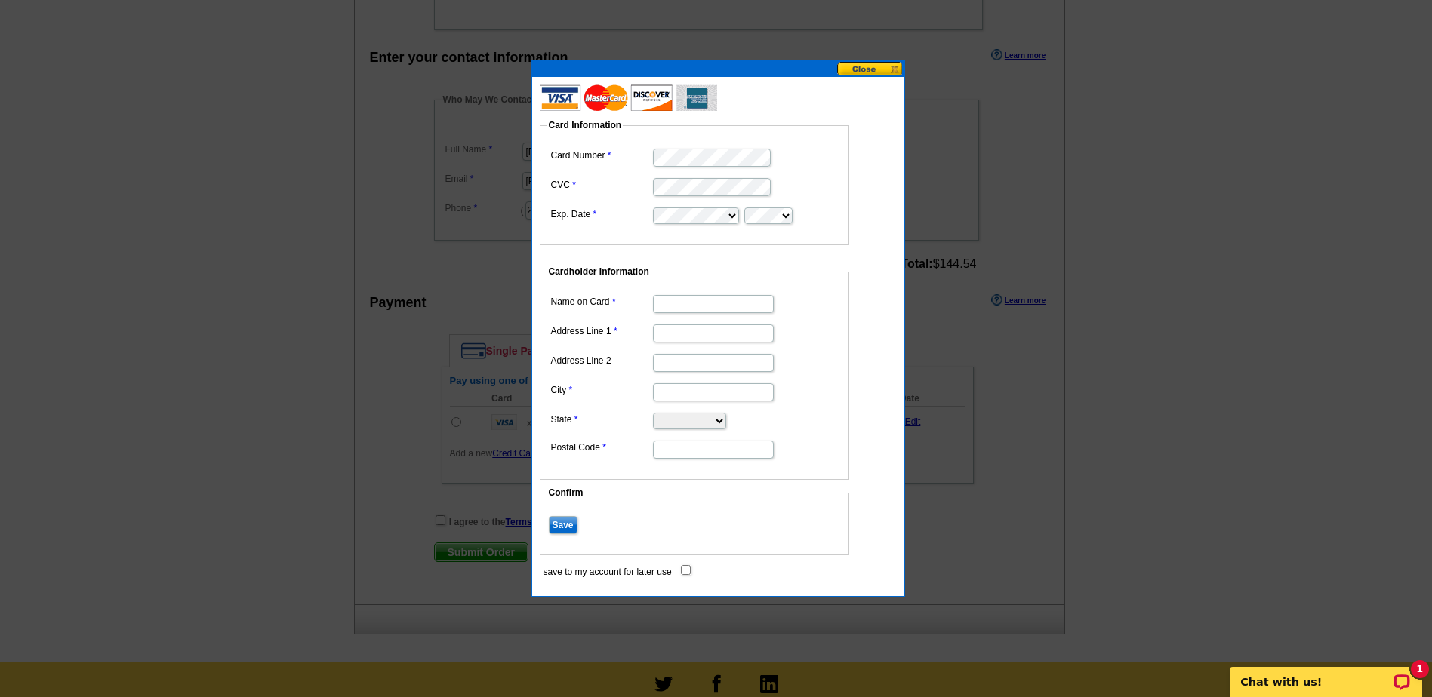
click at [691, 309] on input "Name on Card" at bounding box center [713, 304] width 121 height 18
type input "[PERSON_NAME]"
type input "PO Box 16510"
type input "Boise"
select select "ID"
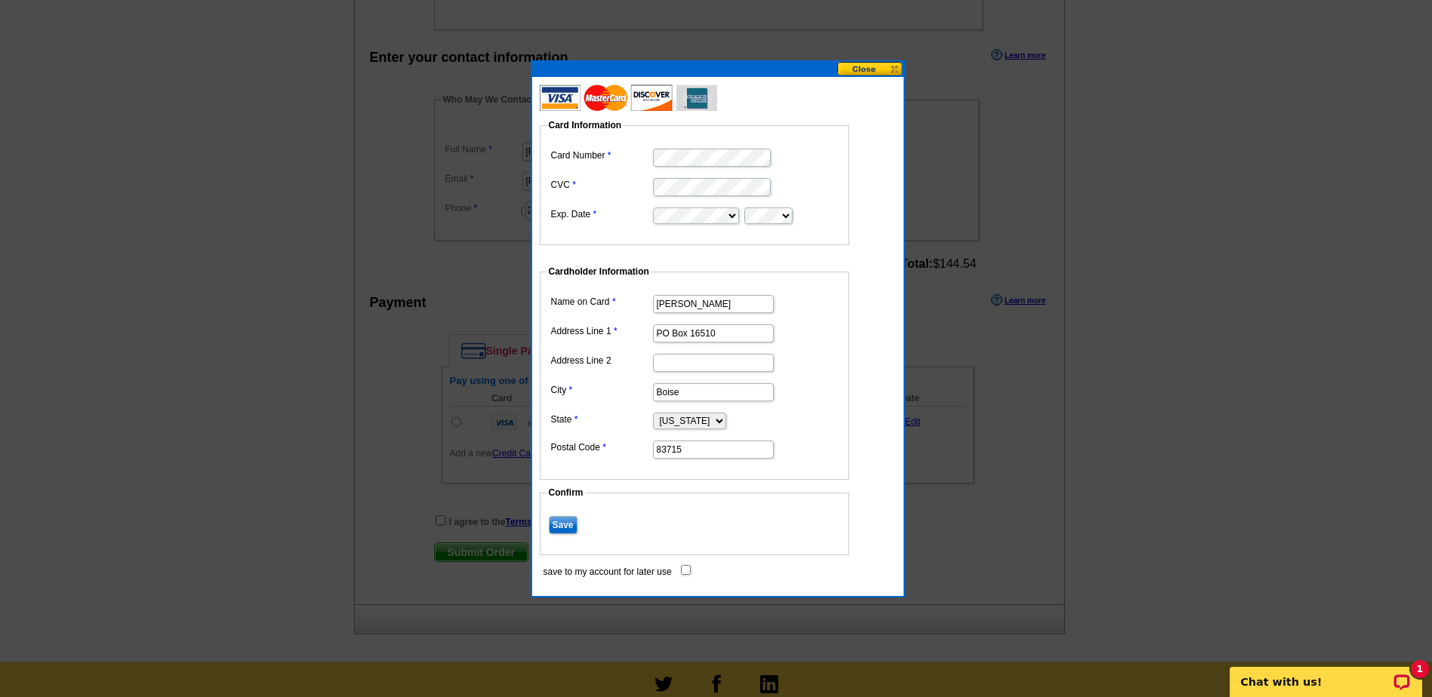
type input "83715"
click at [820, 322] on dd "PO Box 16510" at bounding box center [694, 332] width 294 height 23
click at [555, 527] on input "Save" at bounding box center [563, 525] width 29 height 18
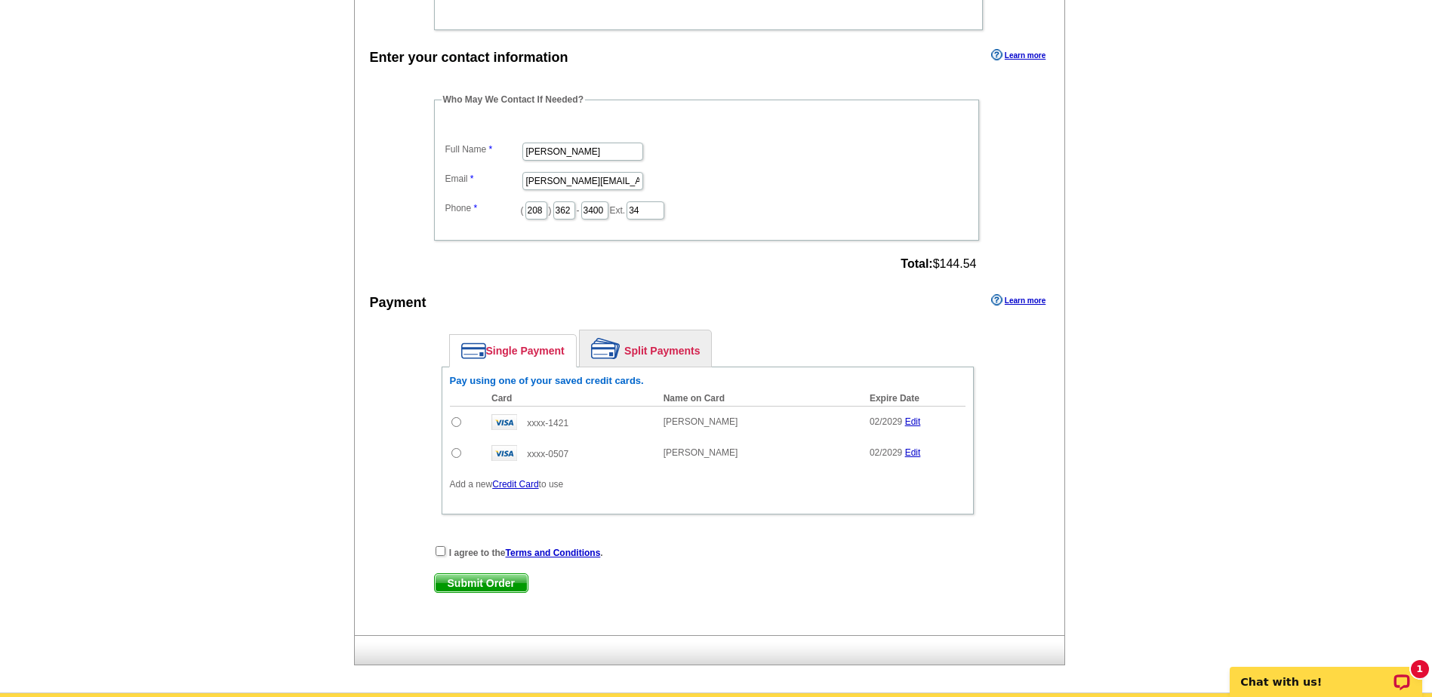
click at [456, 454] on input "radio" at bounding box center [456, 453] width 10 height 10
radio input "true"
click at [442, 558] on div "I agree to the Terms and Conditions ." at bounding box center [707, 552] width 547 height 15
click at [442, 552] on input "checkbox" at bounding box center [440, 551] width 10 height 10
checkbox input "true"
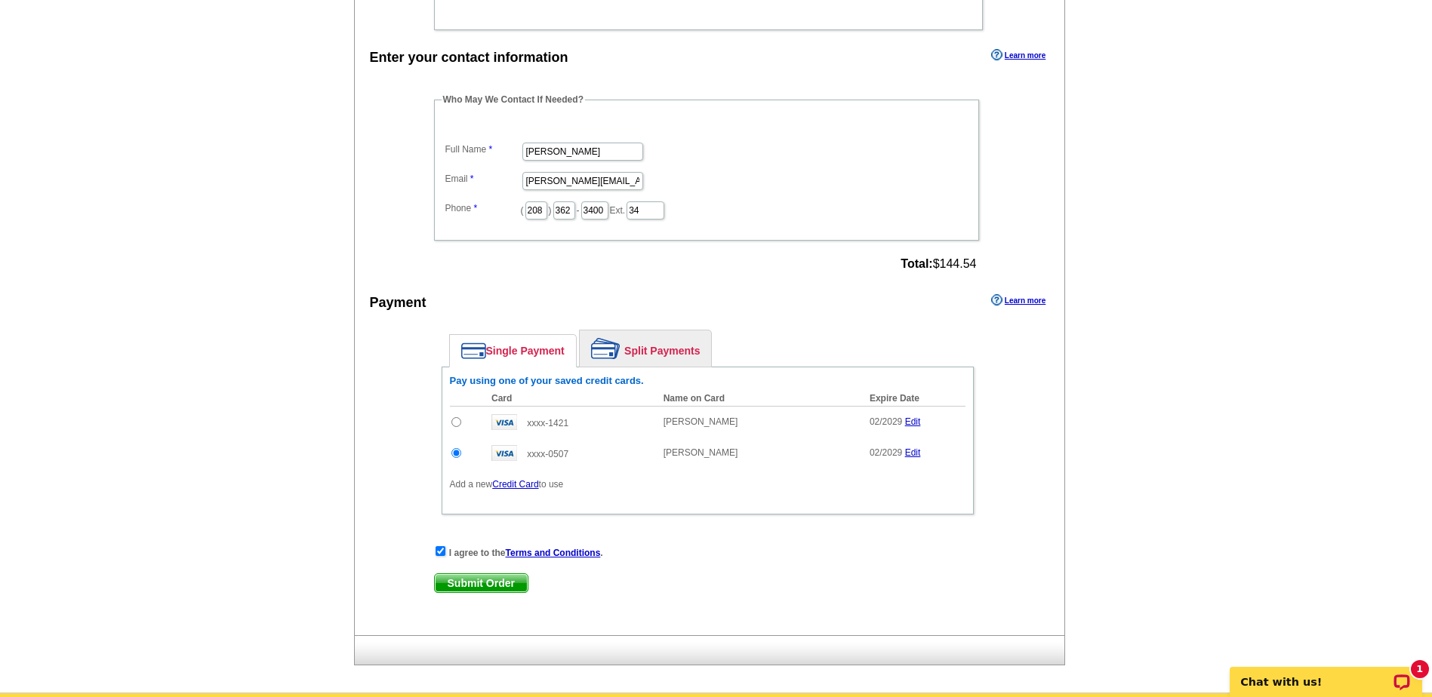
click at [474, 588] on span "Submit Order" at bounding box center [481, 583] width 93 height 18
